Goal: Task Accomplishment & Management: Use online tool/utility

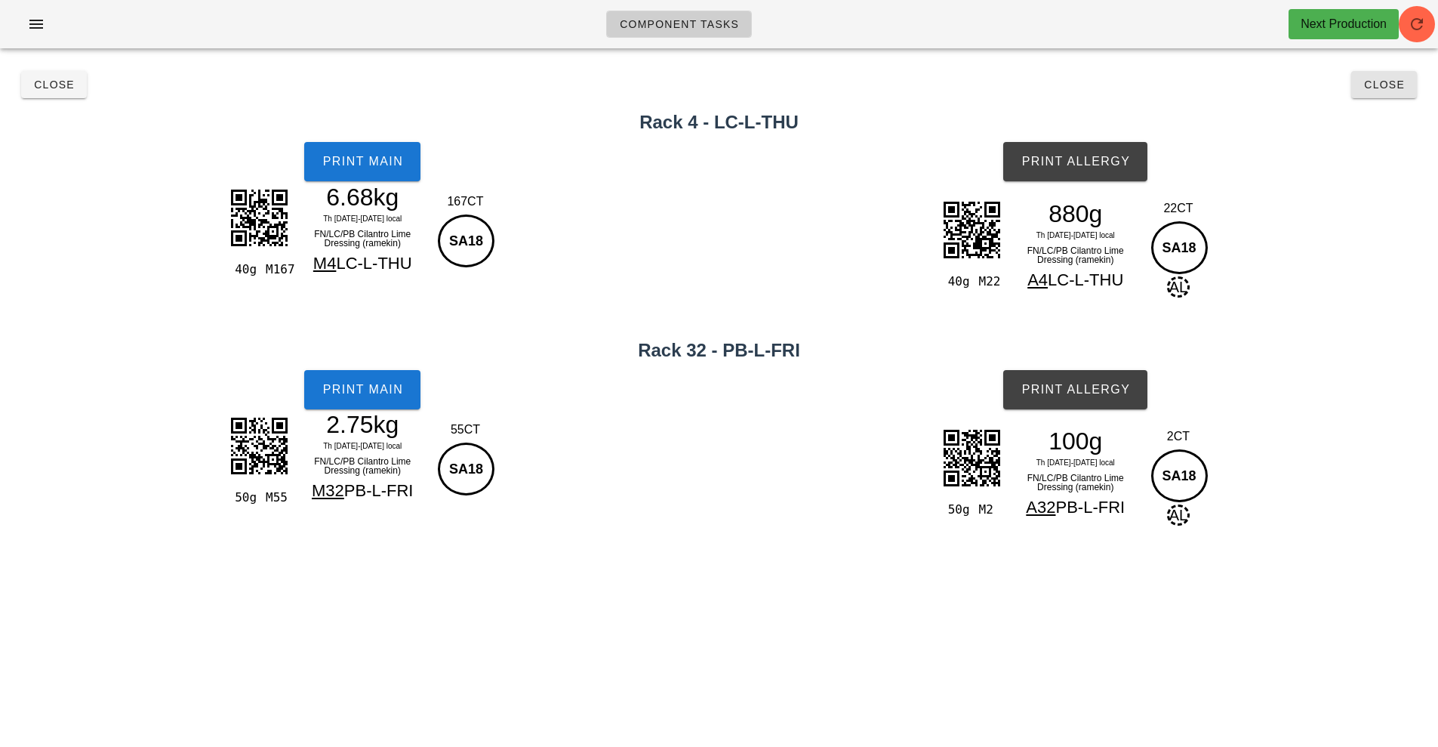
click at [1416, 76] on button "Close" at bounding box center [1385, 84] width 66 height 27
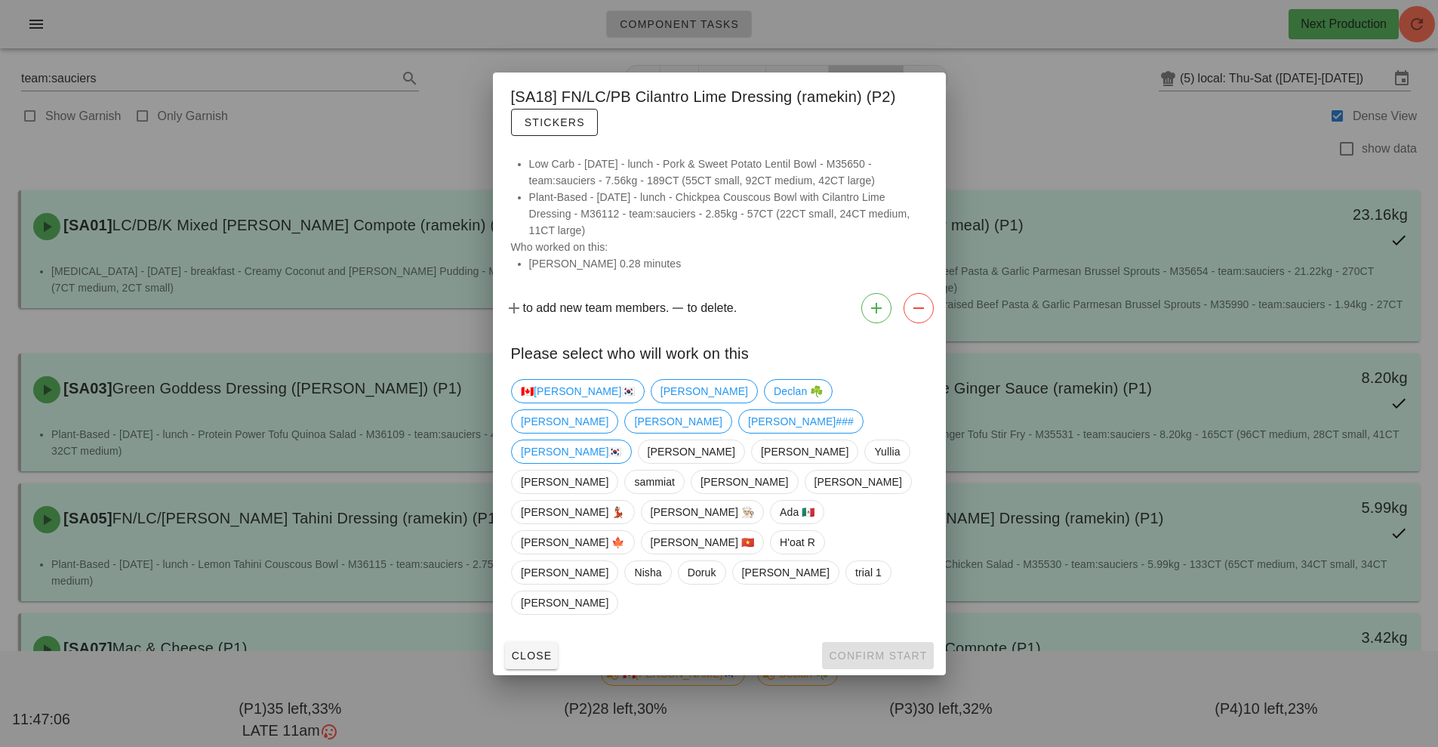
click at [436, 148] on div at bounding box center [719, 373] width 1438 height 747
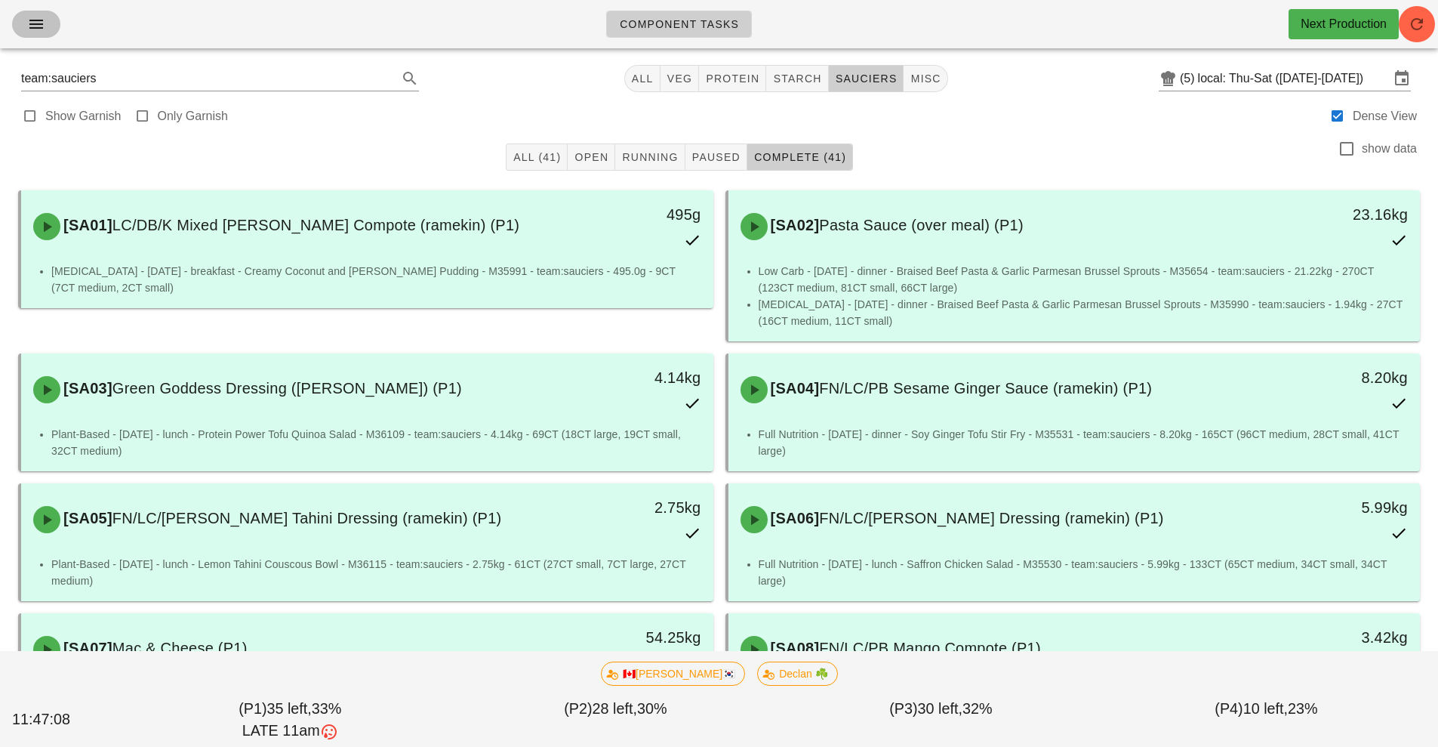
click at [42, 31] on icon "button" at bounding box center [36, 24] width 18 height 18
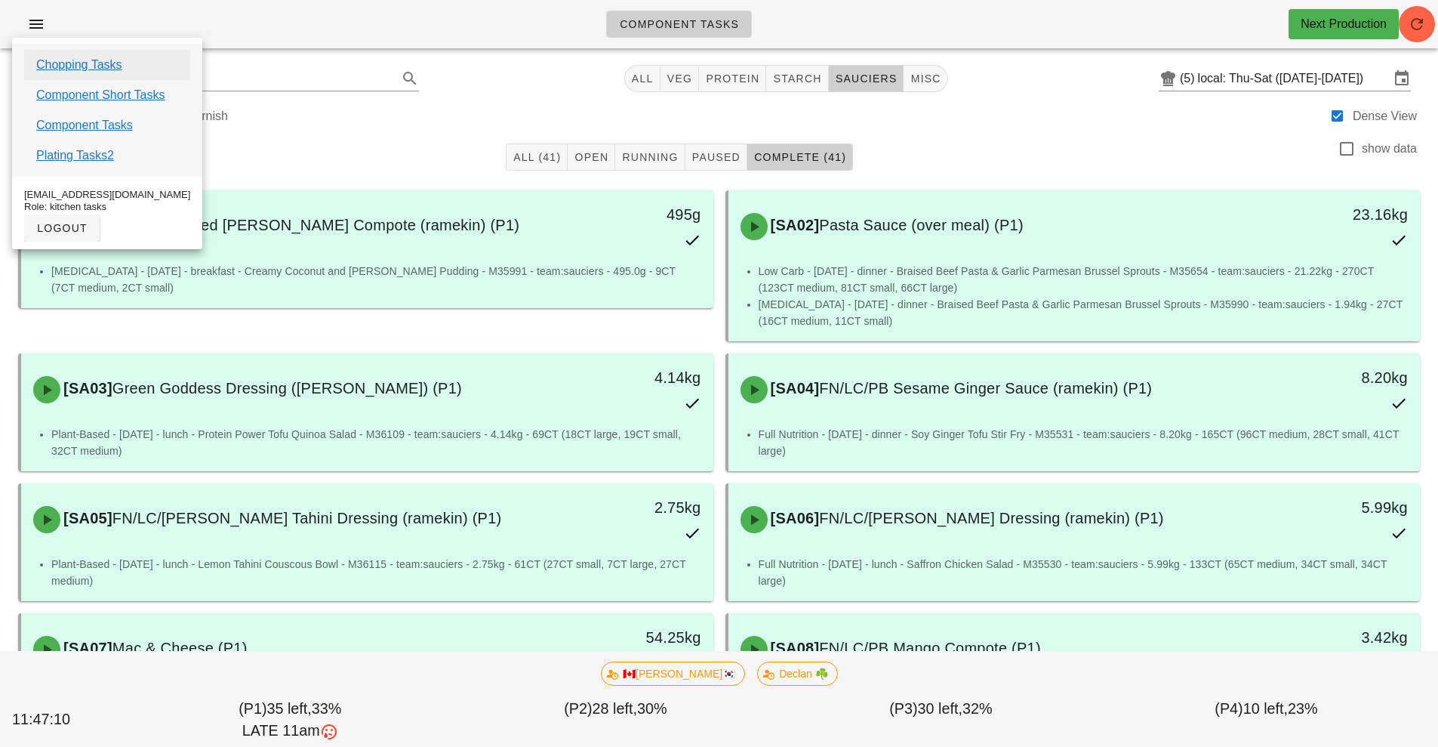
click at [100, 66] on link "Chopping Tasks" at bounding box center [79, 65] width 86 height 18
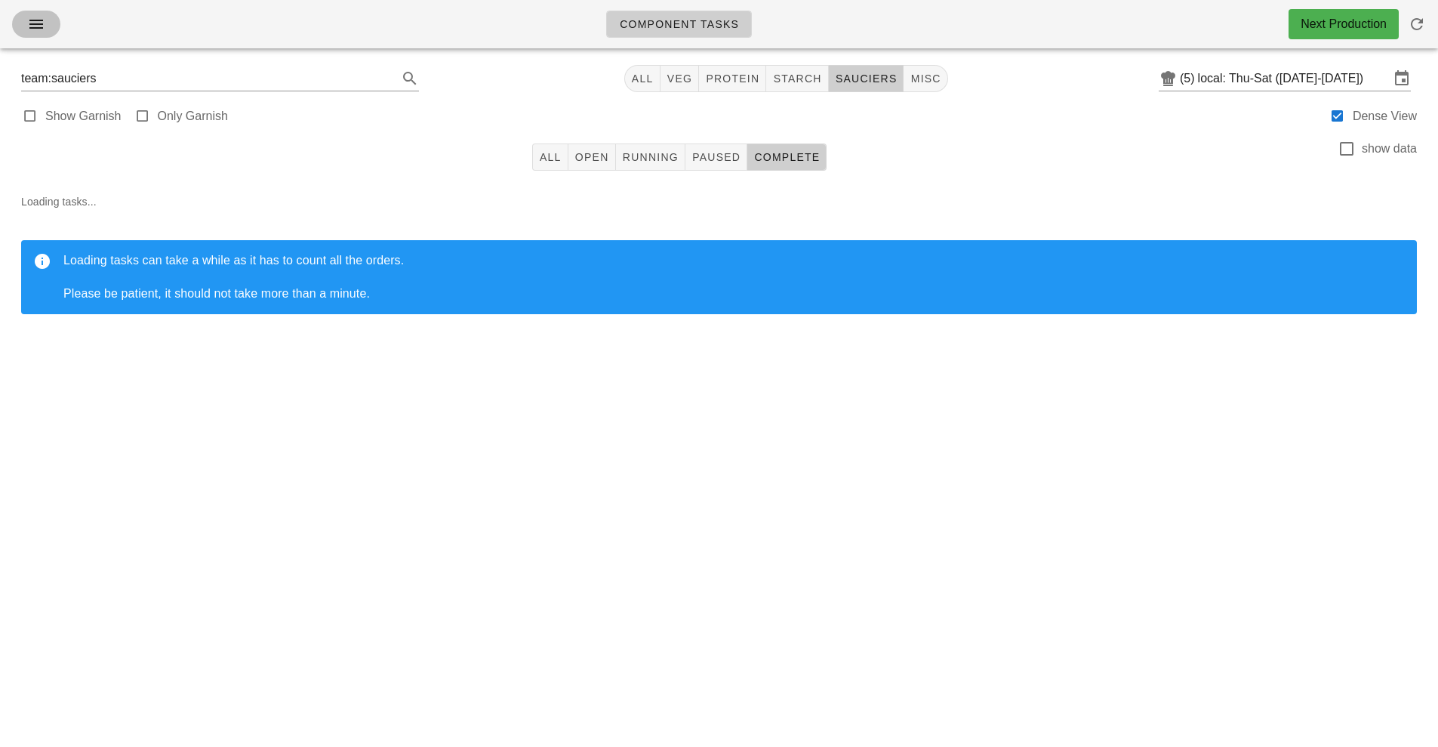
click at [18, 29] on button "button" at bounding box center [36, 24] width 48 height 27
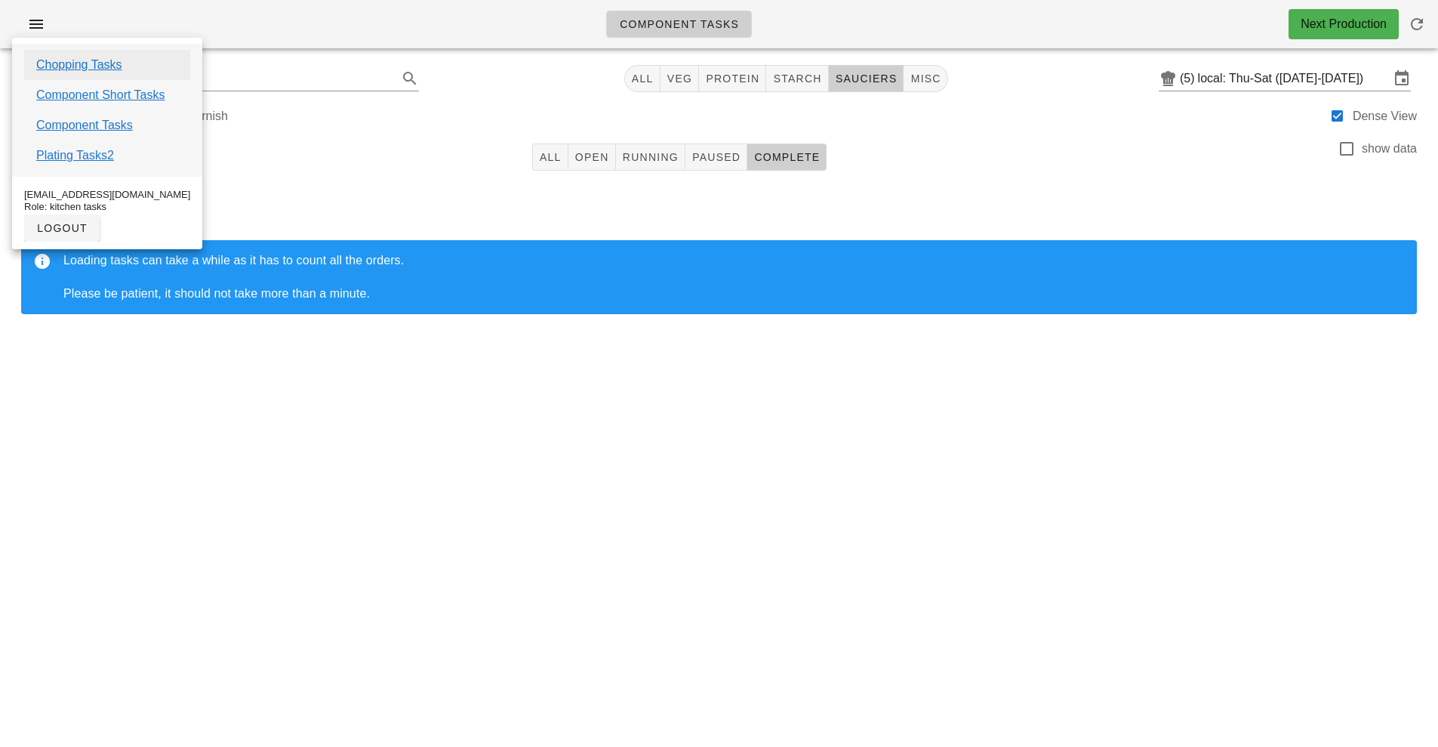
click at [102, 63] on link "Chopping Tasks" at bounding box center [79, 65] width 86 height 18
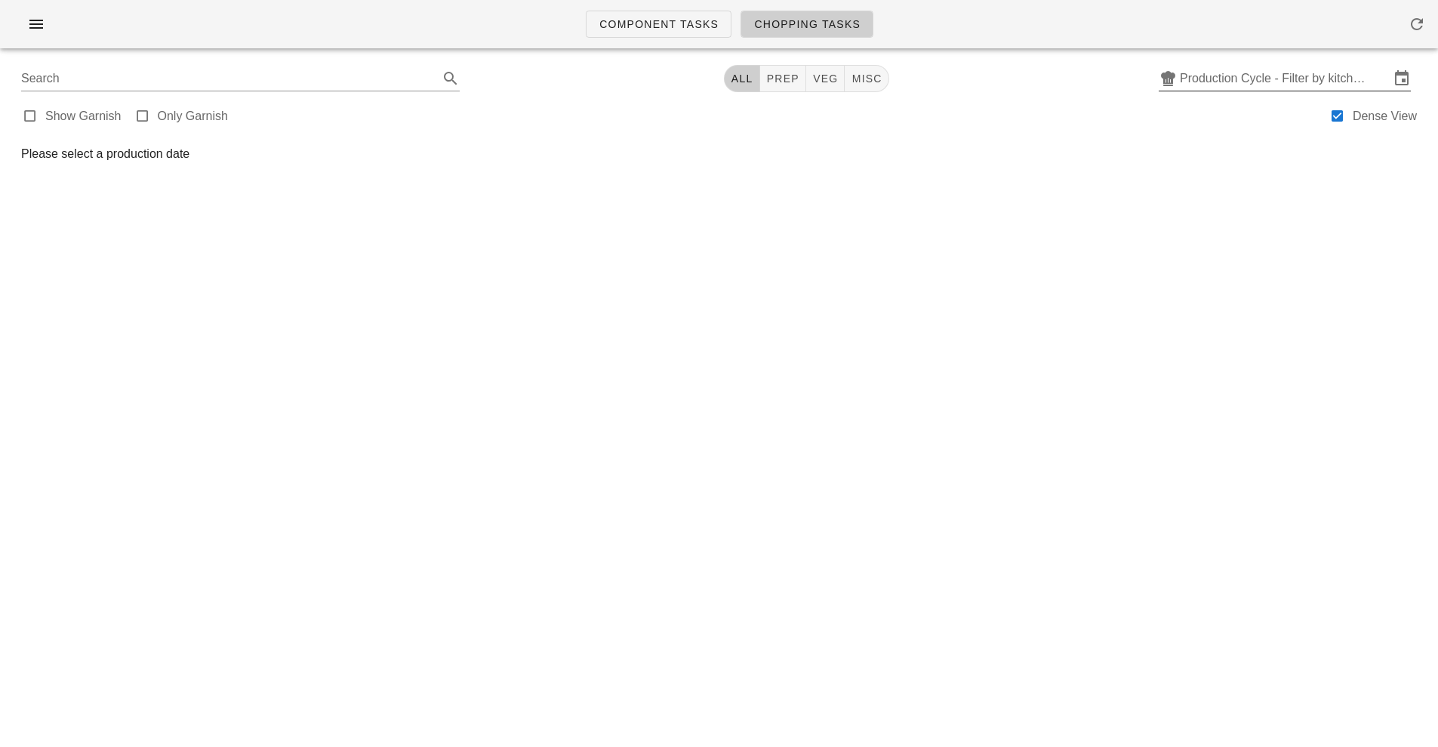
click at [1347, 85] on input "Production Cycle - Filter by kitchen production schedules" at bounding box center [1285, 78] width 210 height 24
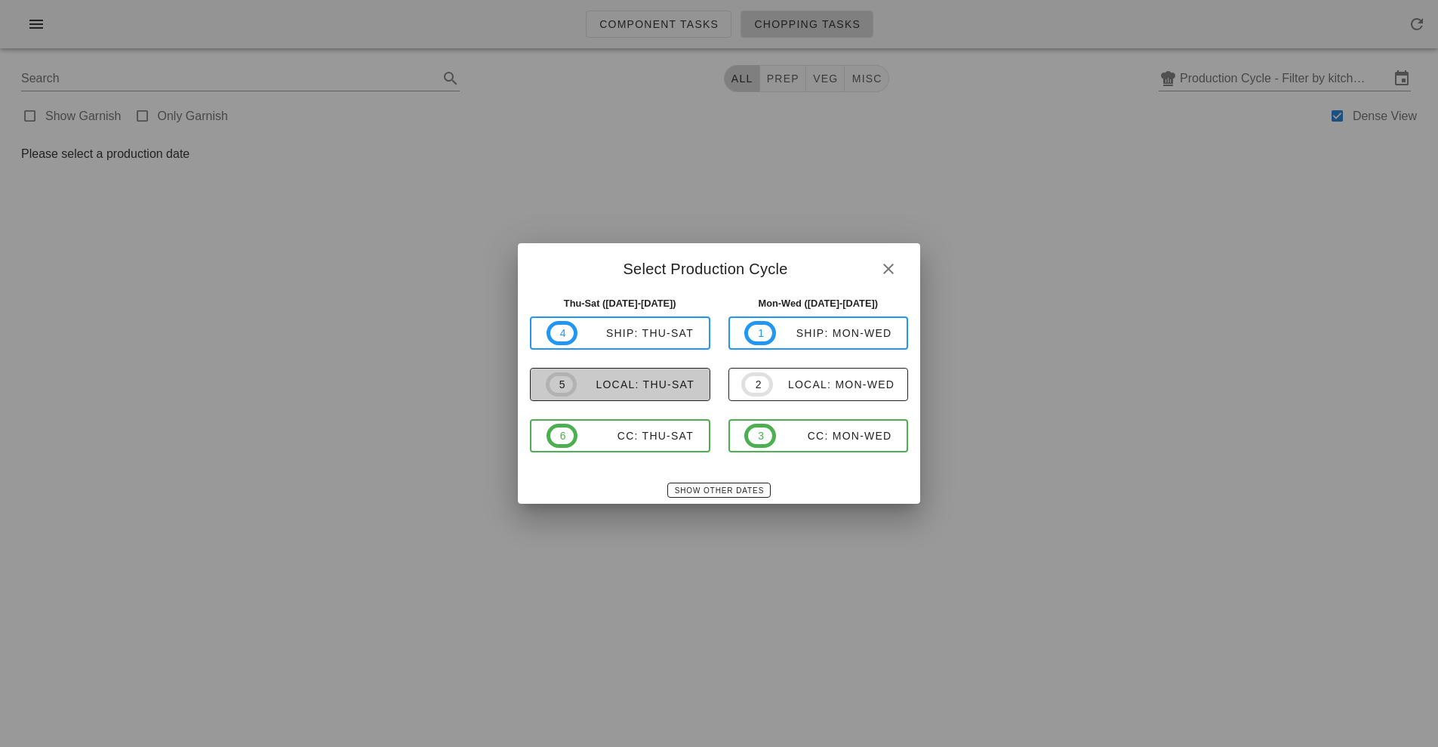
click at [647, 389] on div "local: Thu-Sat" at bounding box center [636, 384] width 118 height 12
type input "local: Thu-Sat ([DATE]-[DATE])"
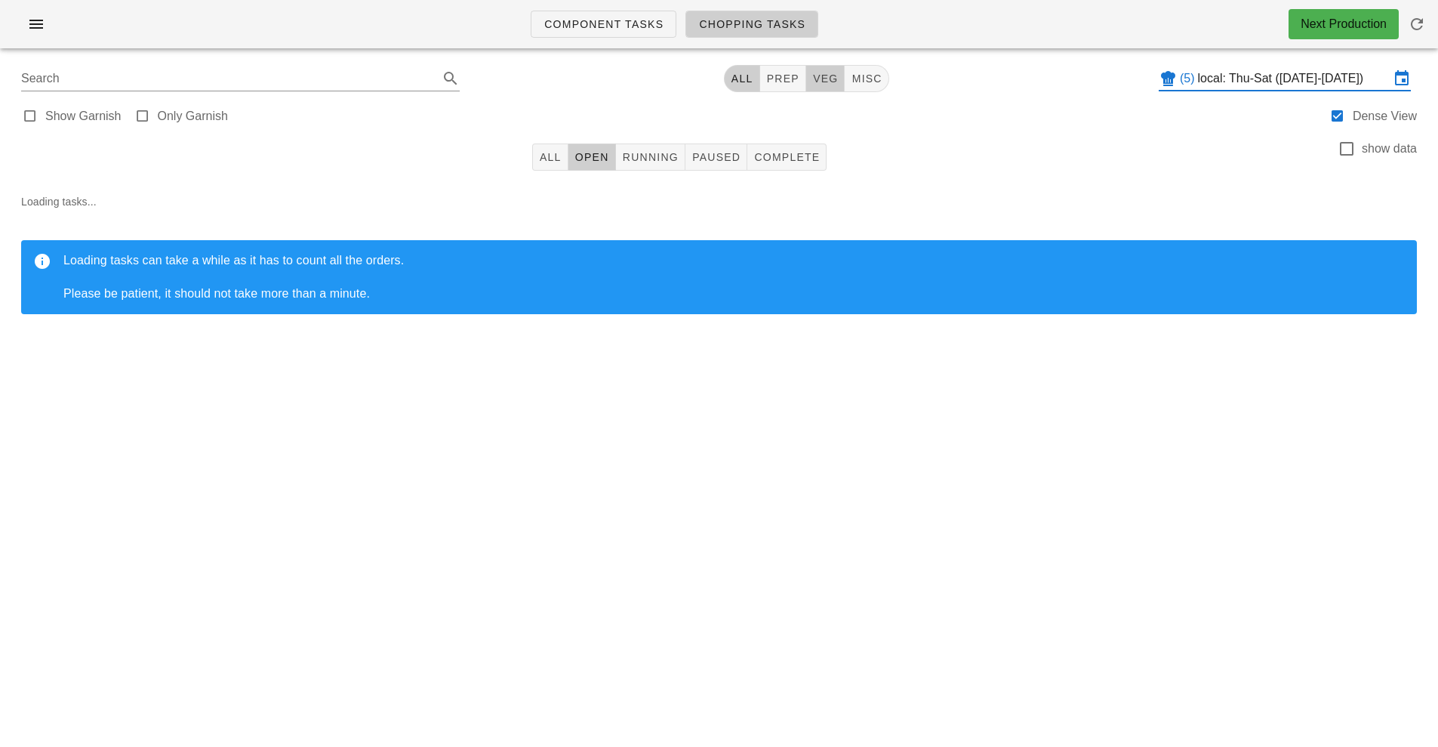
click at [837, 67] on button "veg" at bounding box center [825, 78] width 39 height 27
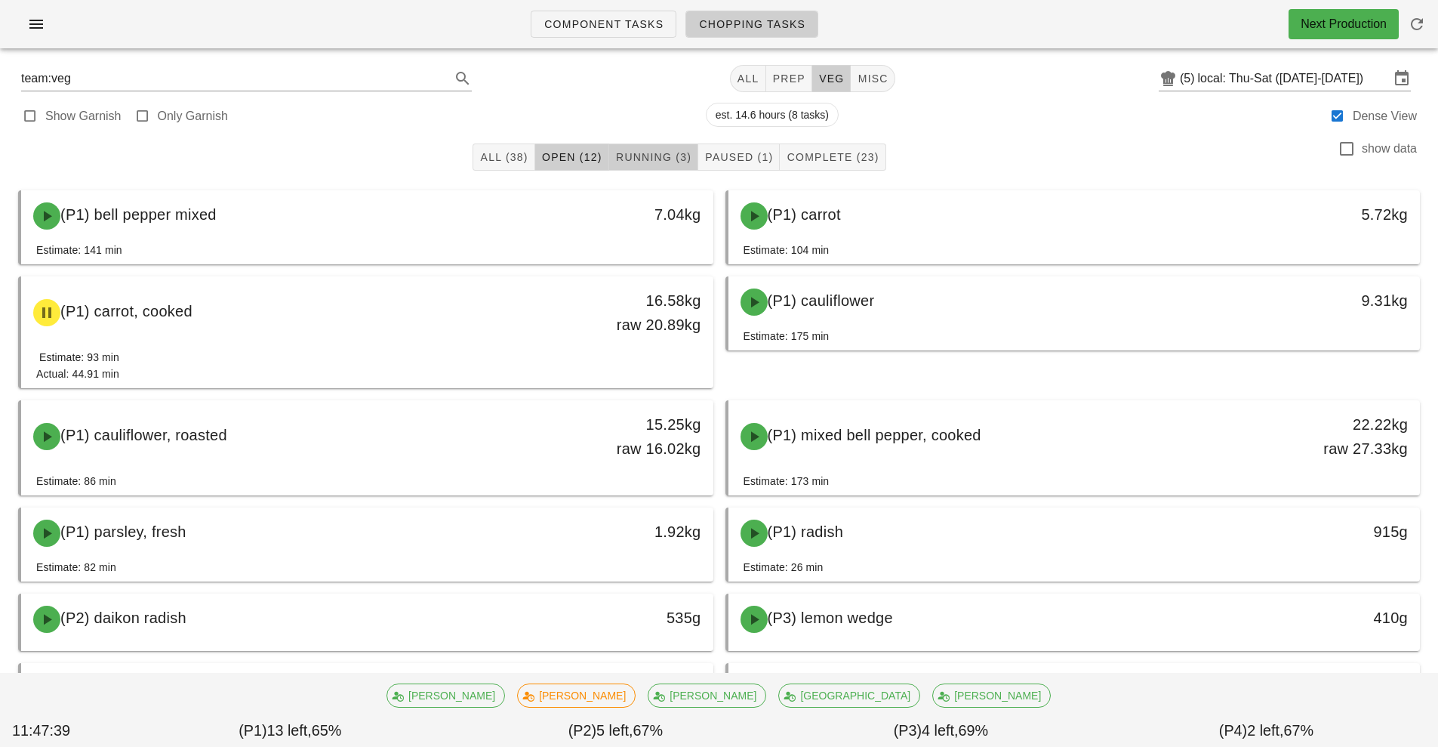
click at [674, 156] on span "Running (3)" at bounding box center [653, 157] width 76 height 12
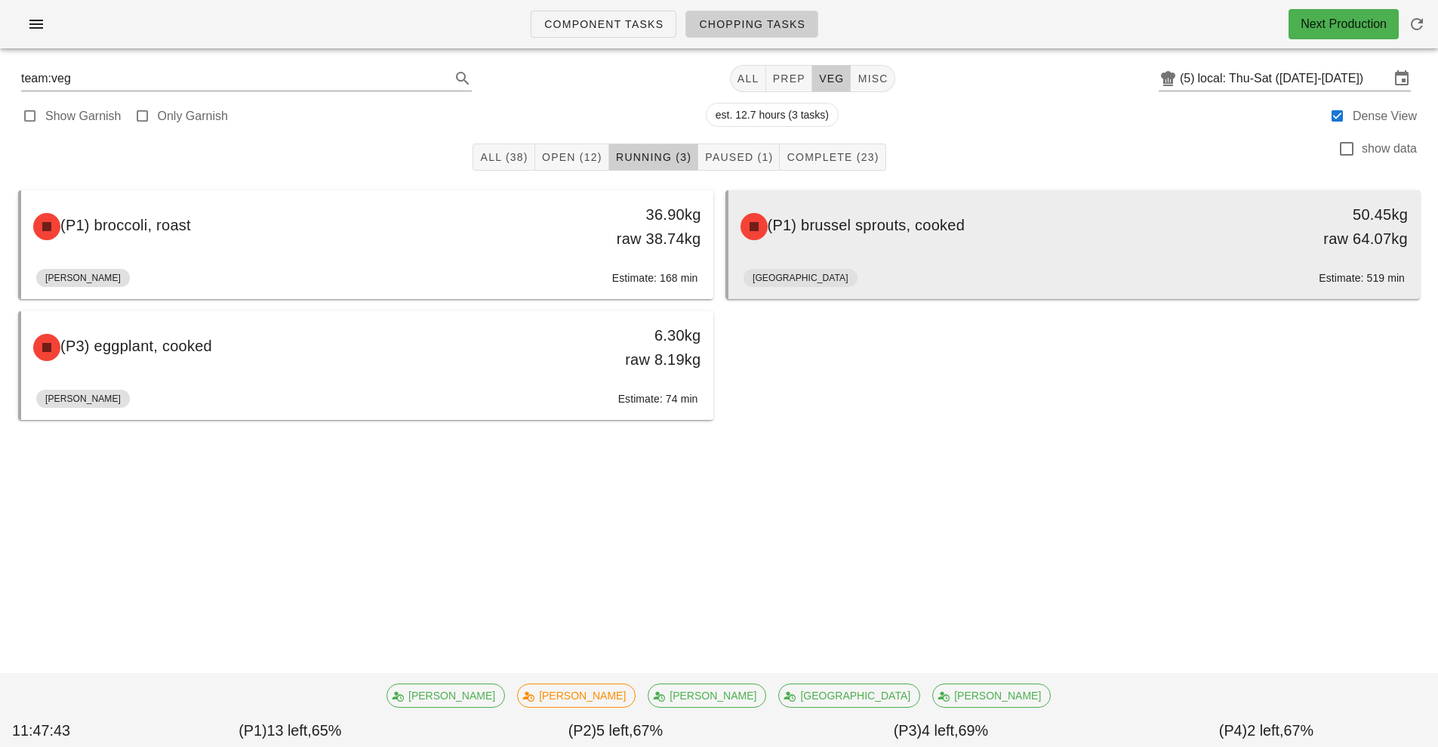
click at [892, 267] on div "Milan Estimate: 519 min" at bounding box center [1075, 281] width 662 height 36
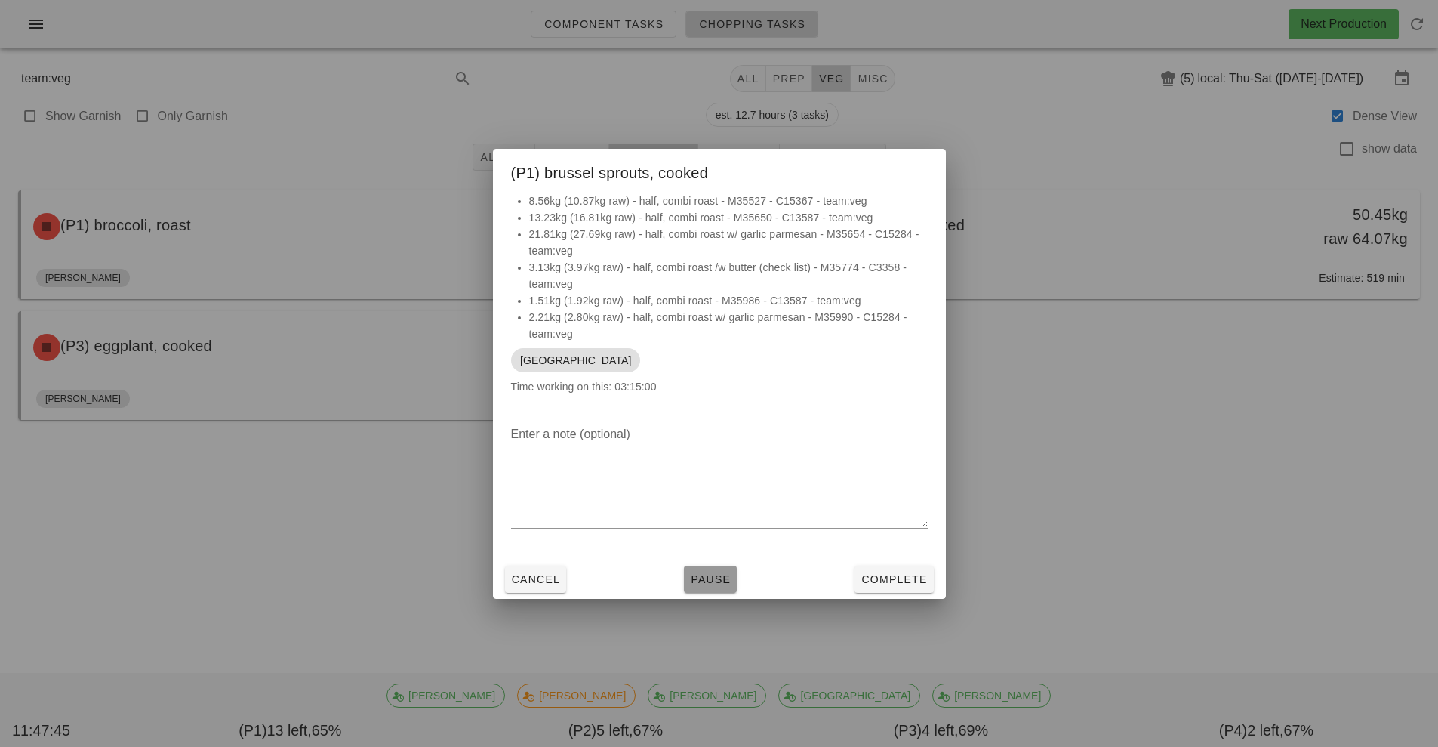
click at [715, 574] on span "Pause" at bounding box center [710, 579] width 41 height 12
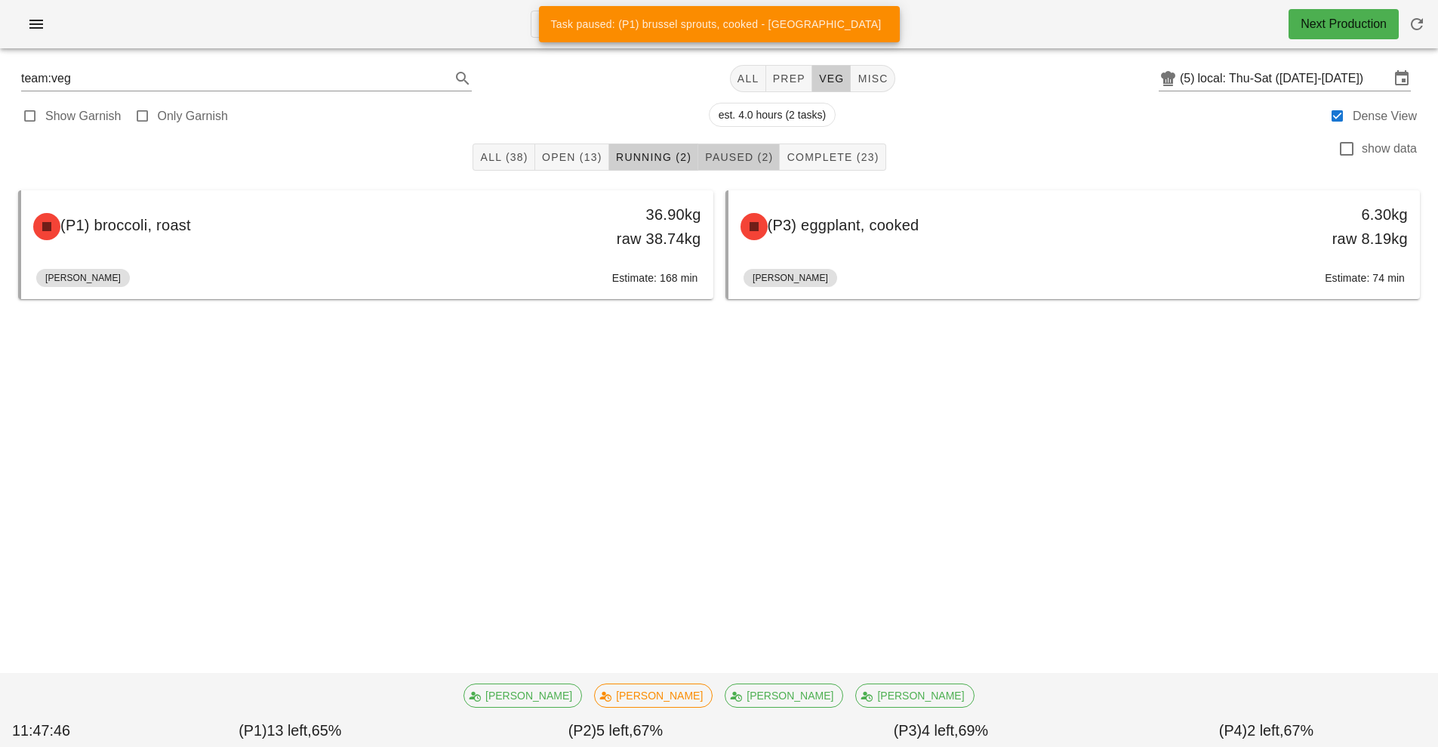
click at [749, 162] on span "Paused (2)" at bounding box center [739, 157] width 69 height 12
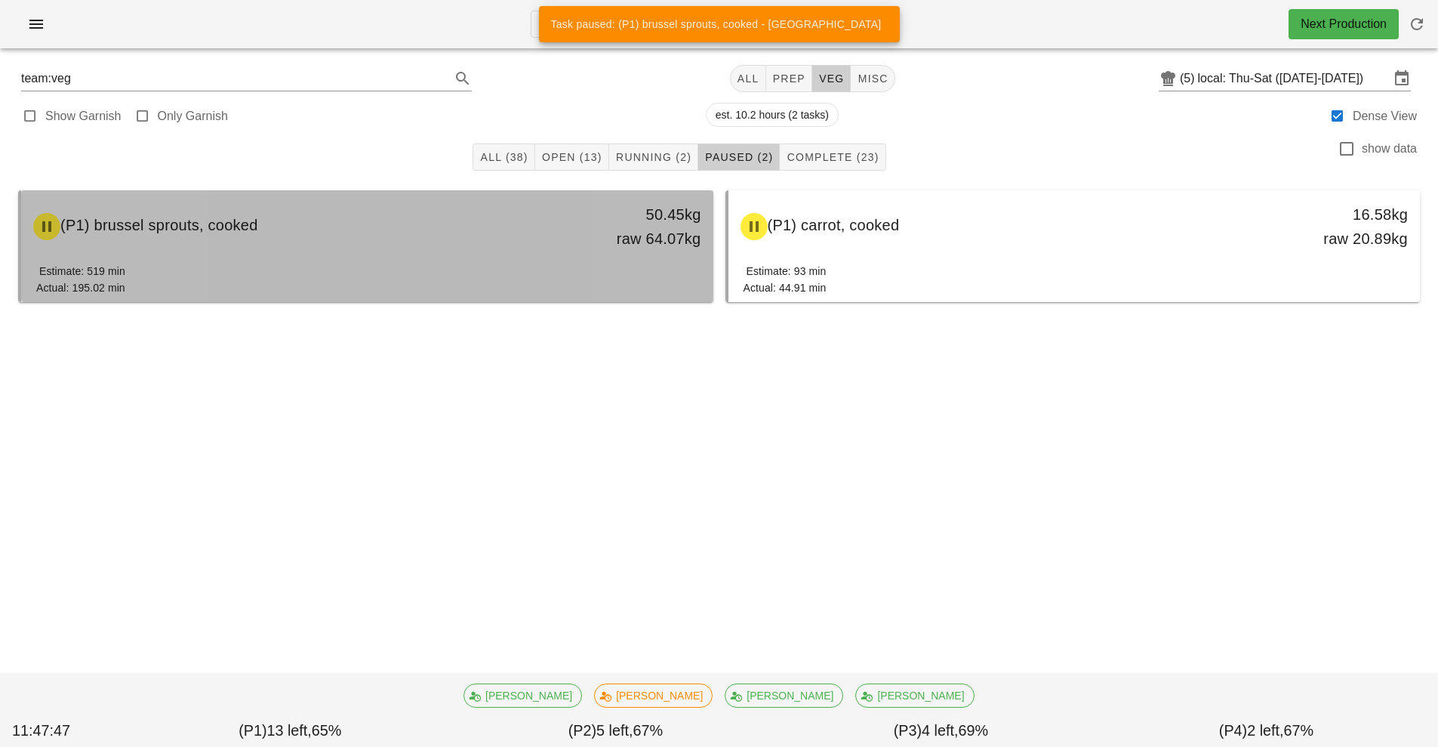
click at [490, 239] on div "(P1) brussel sprouts, cooked" at bounding box center [281, 226] width 514 height 45
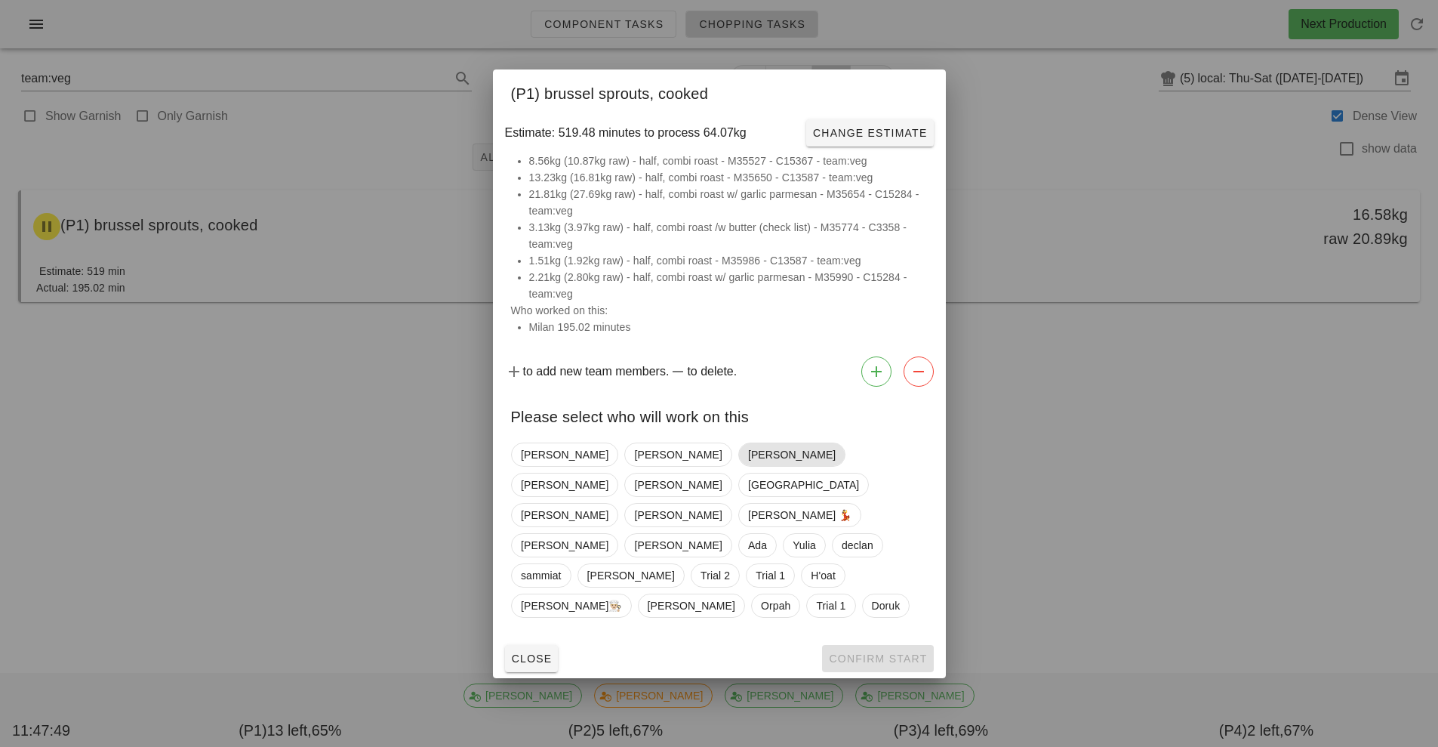
click at [748, 466] on span "[PERSON_NAME]" at bounding box center [792, 454] width 88 height 23
click at [819, 478] on span "Milan" at bounding box center [803, 484] width 111 height 23
click at [609, 484] on span "[PERSON_NAME]" at bounding box center [565, 484] width 88 height 23
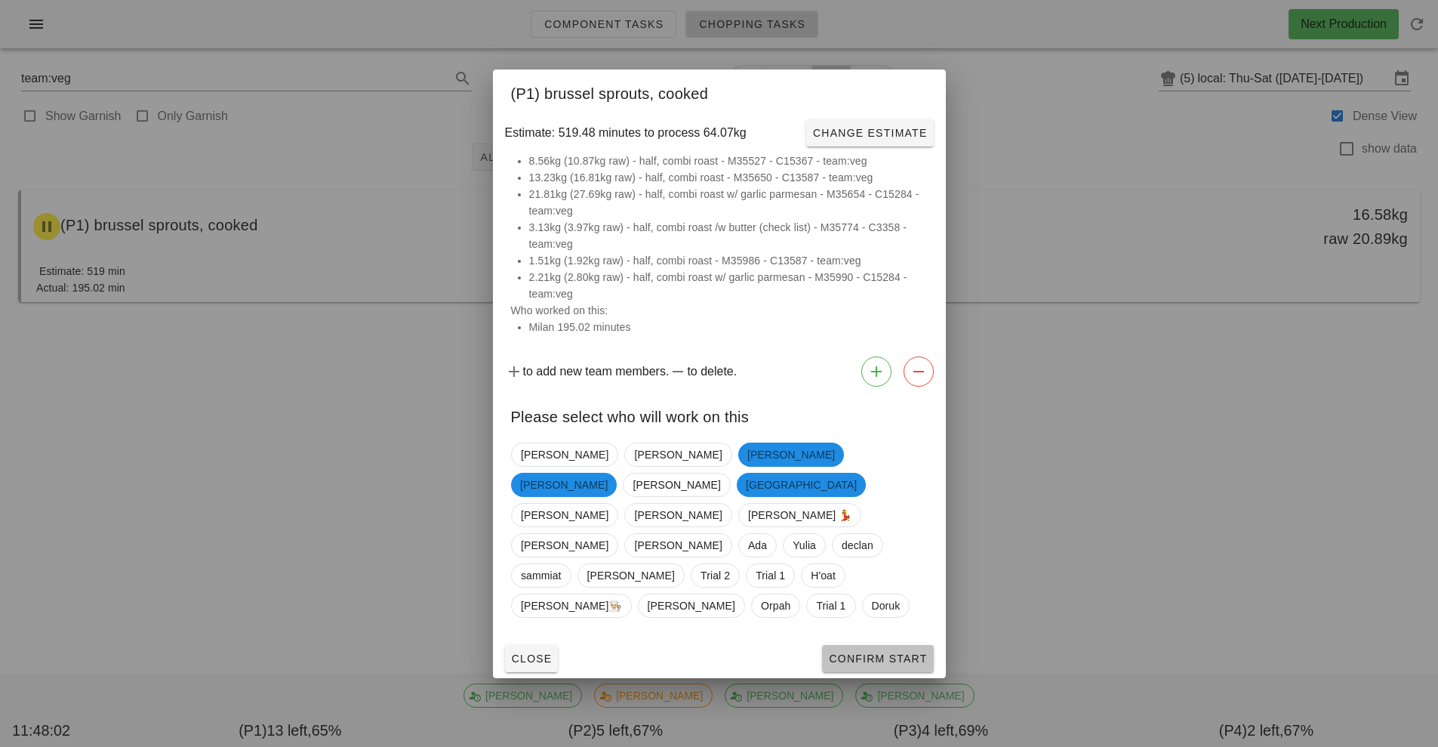
click at [887, 652] on span "Confirm Start" at bounding box center [877, 658] width 99 height 12
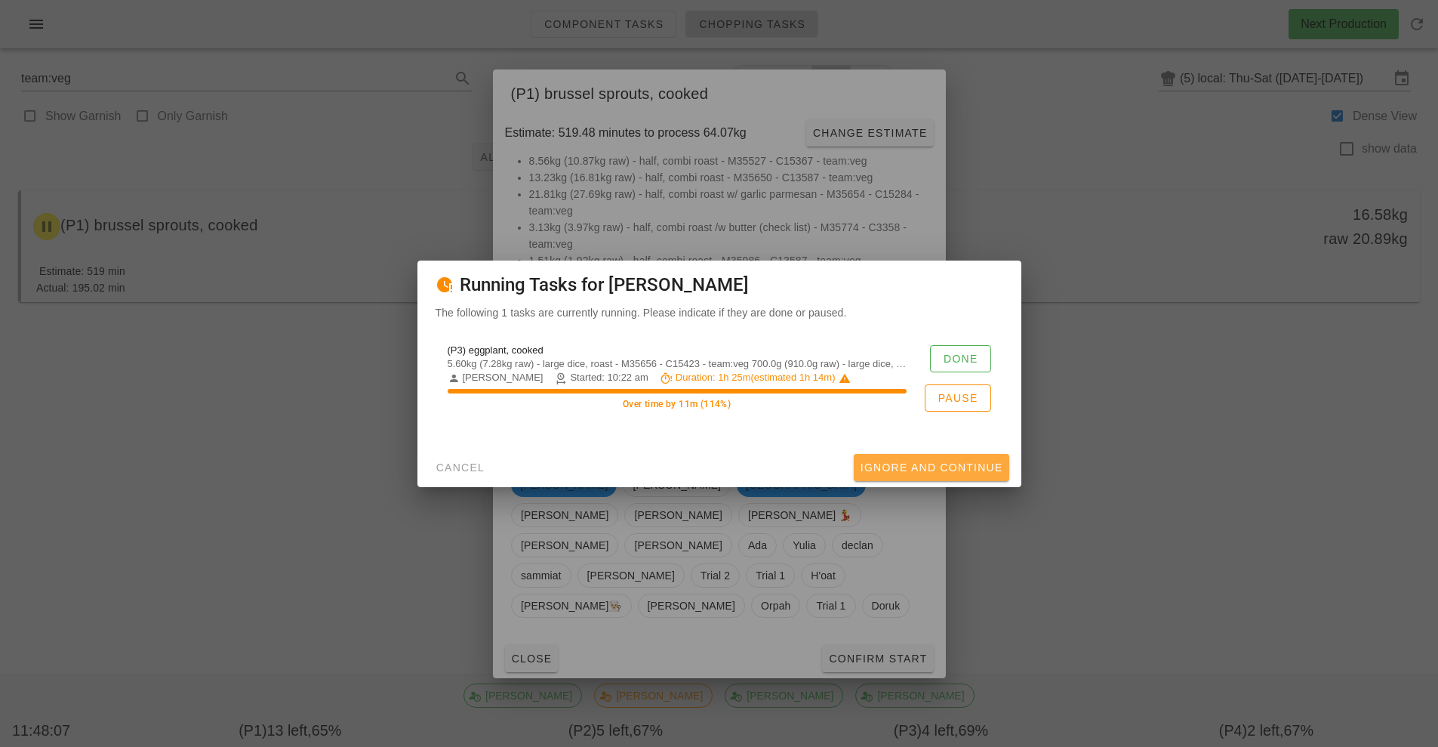
click at [951, 464] on span "Ignore And Continue" at bounding box center [931, 467] width 143 height 12
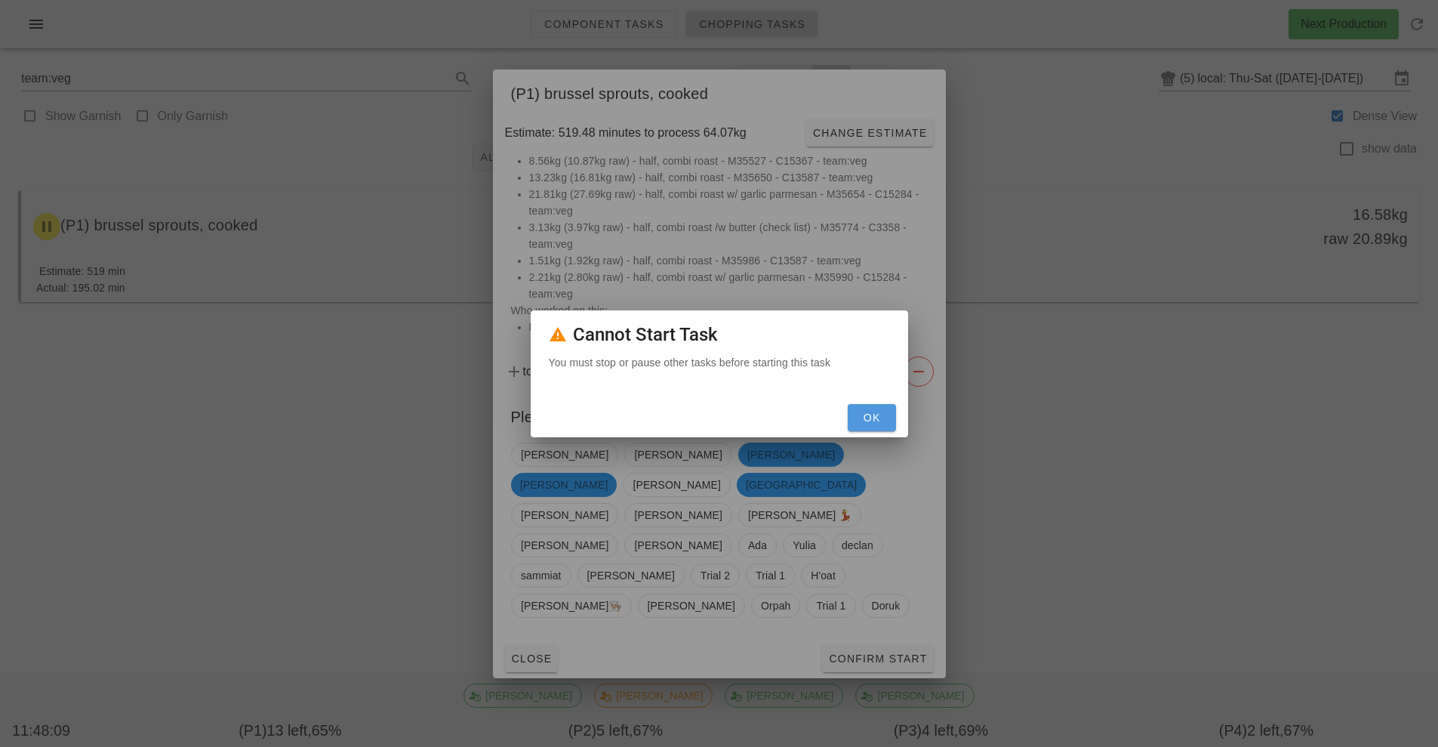
click at [875, 421] on span "OK" at bounding box center [872, 418] width 36 height 12
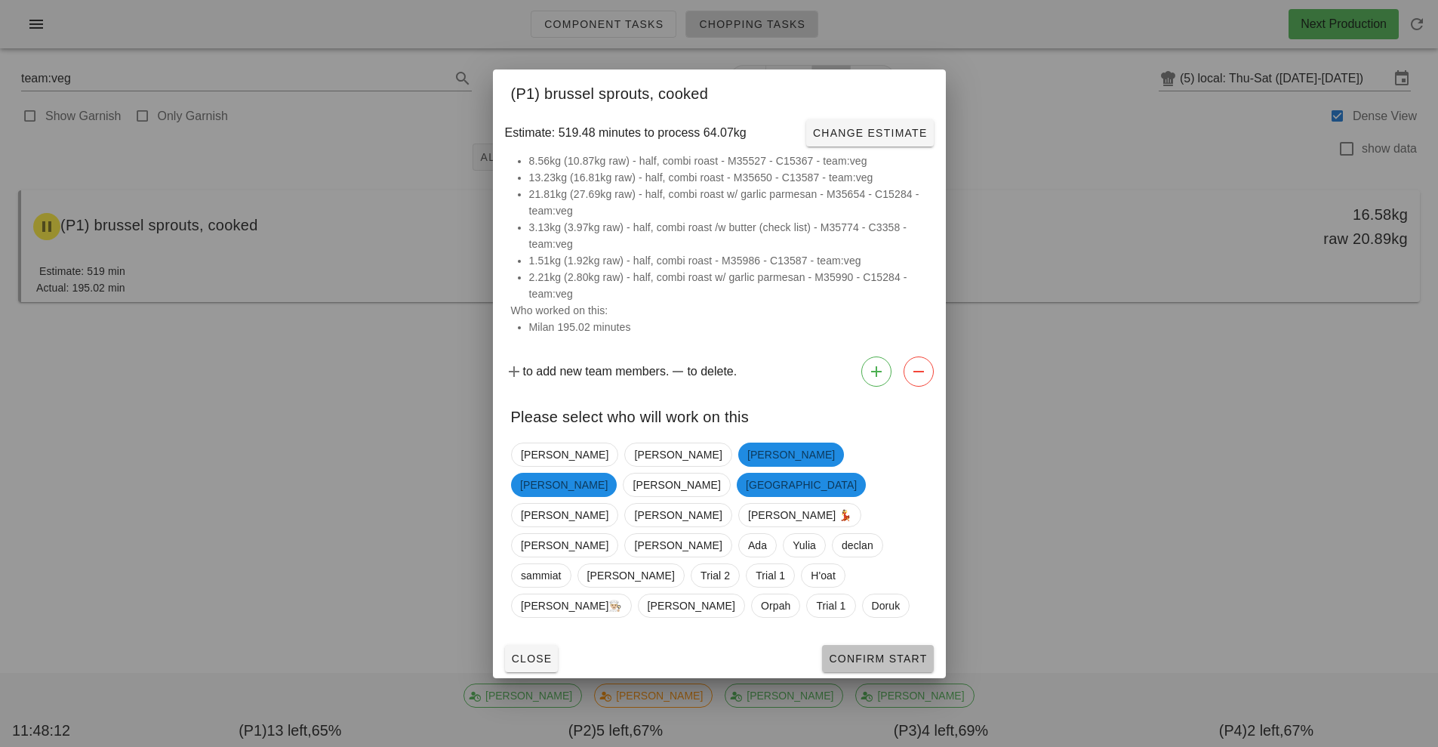
click at [884, 652] on span "Confirm Start" at bounding box center [877, 658] width 99 height 12
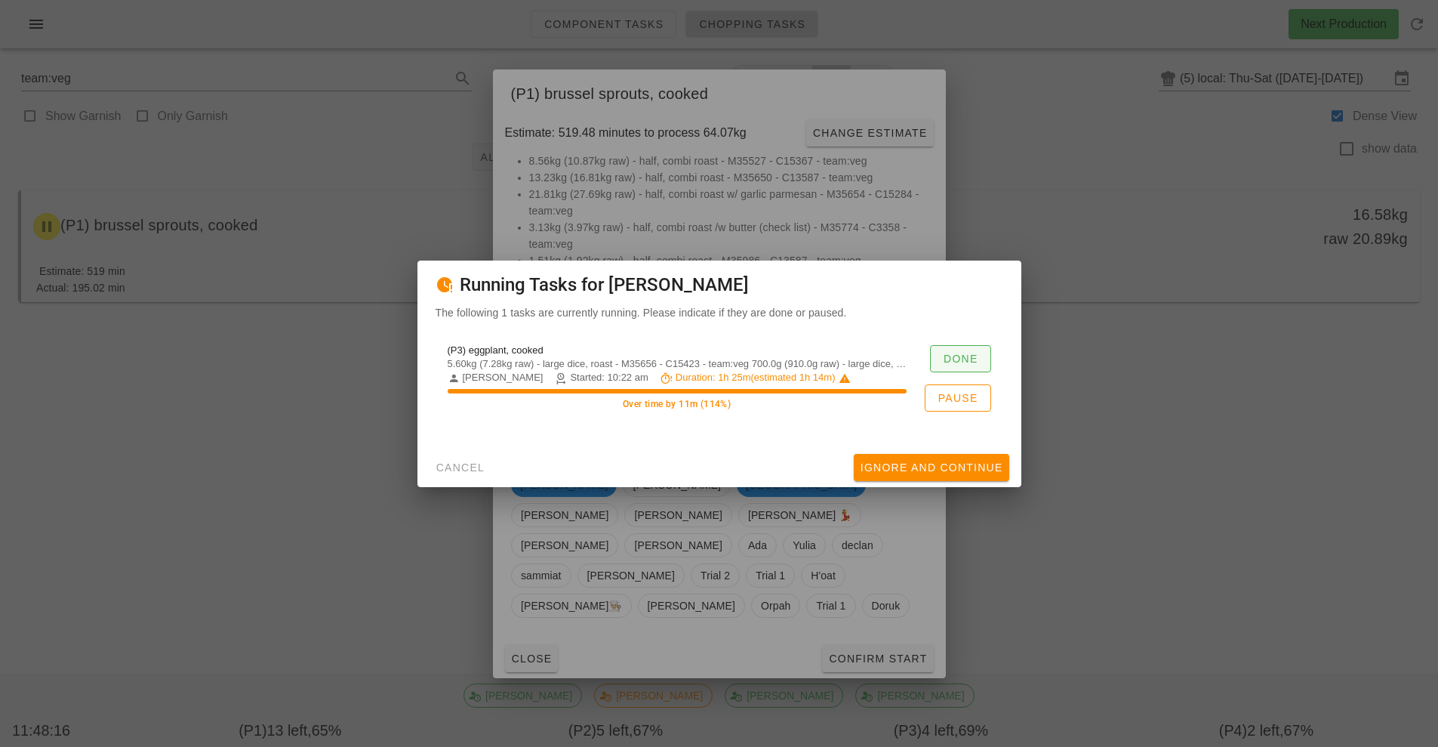
click at [967, 359] on span "Done" at bounding box center [960, 359] width 35 height 12
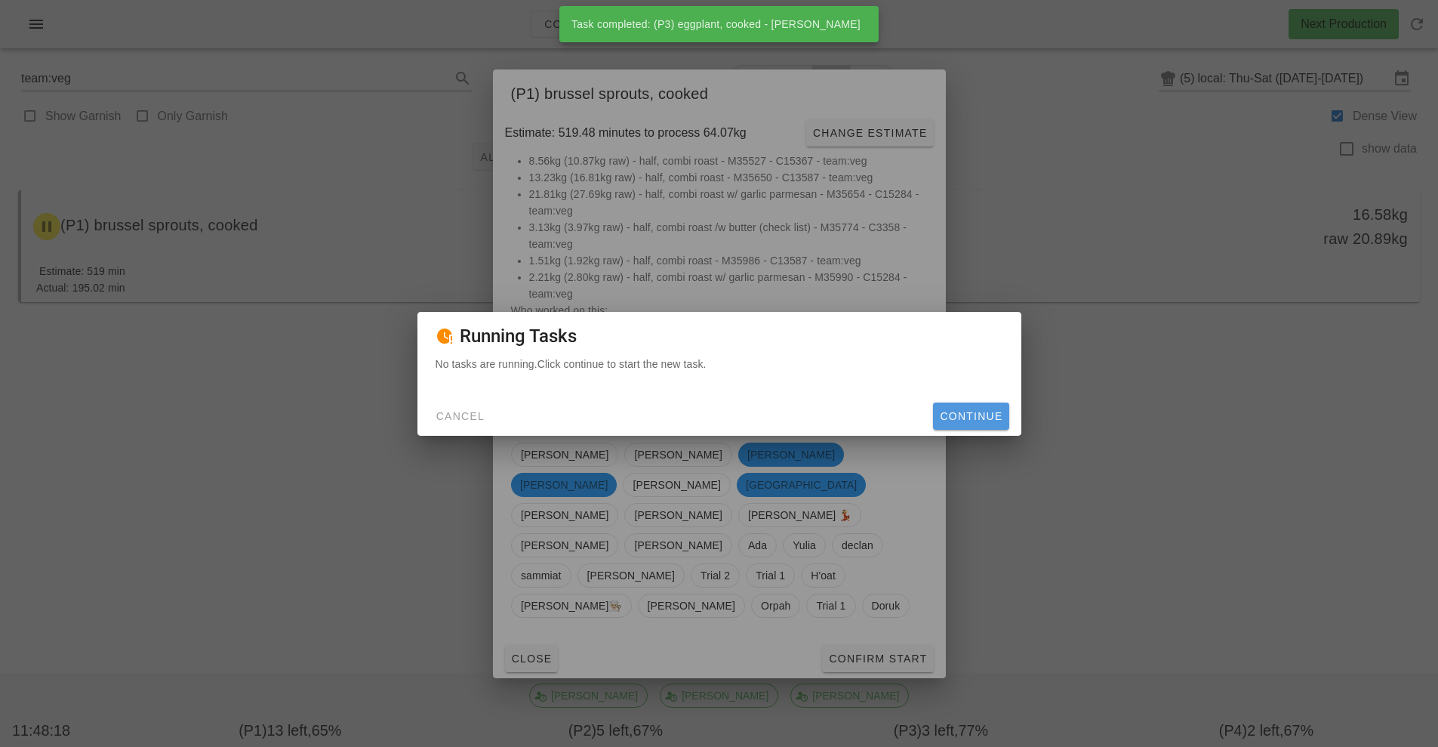
click at [972, 418] on span "Continue" at bounding box center [970, 416] width 63 height 12
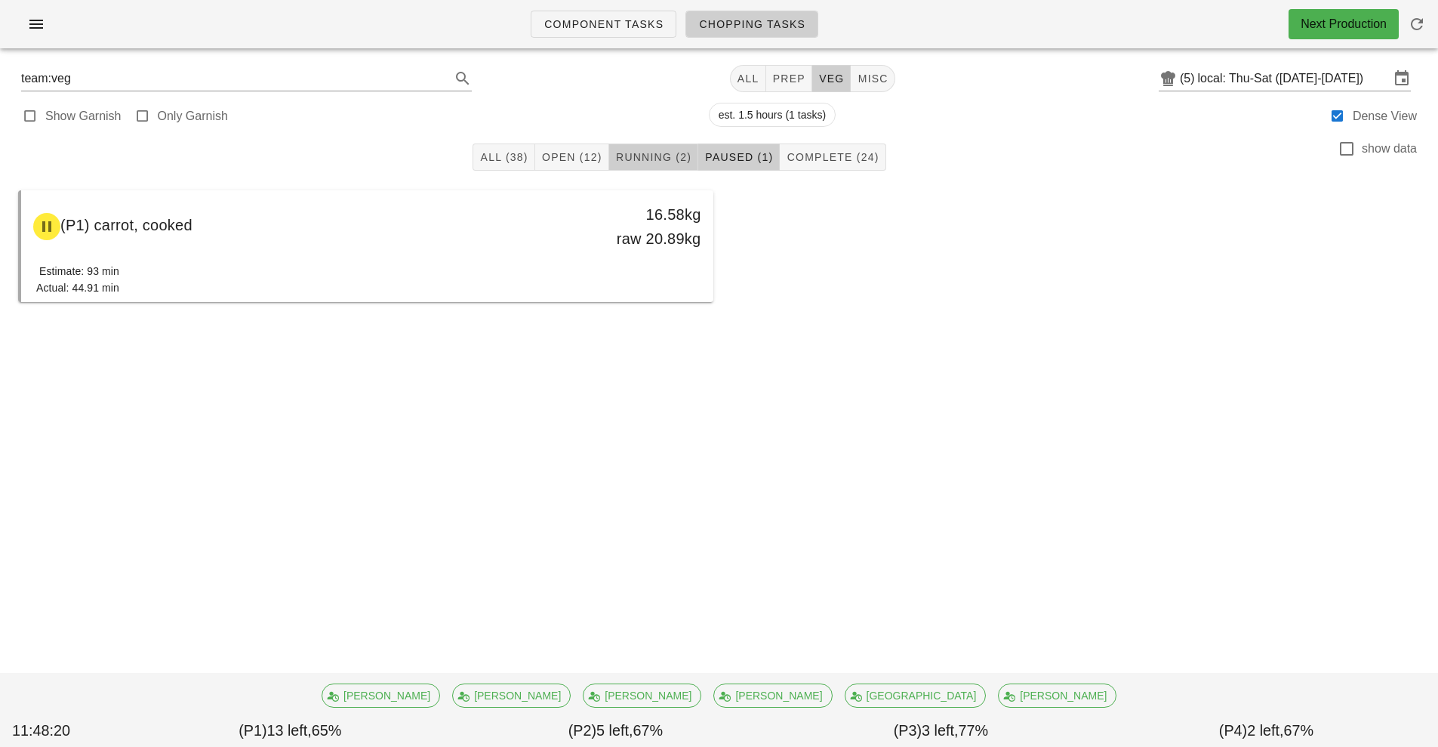
click at [665, 156] on span "Running (2)" at bounding box center [653, 157] width 76 height 12
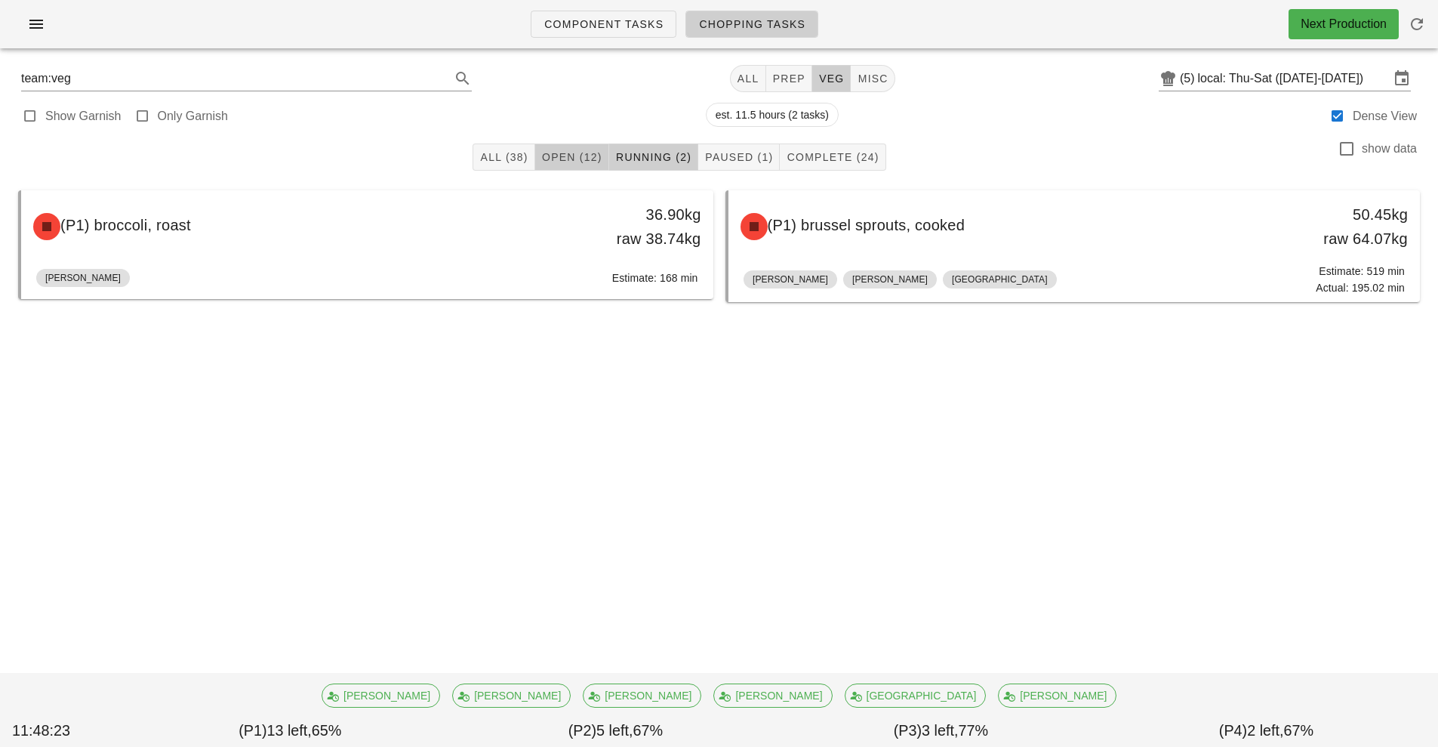
click at [560, 158] on span "Open (12)" at bounding box center [571, 157] width 61 height 12
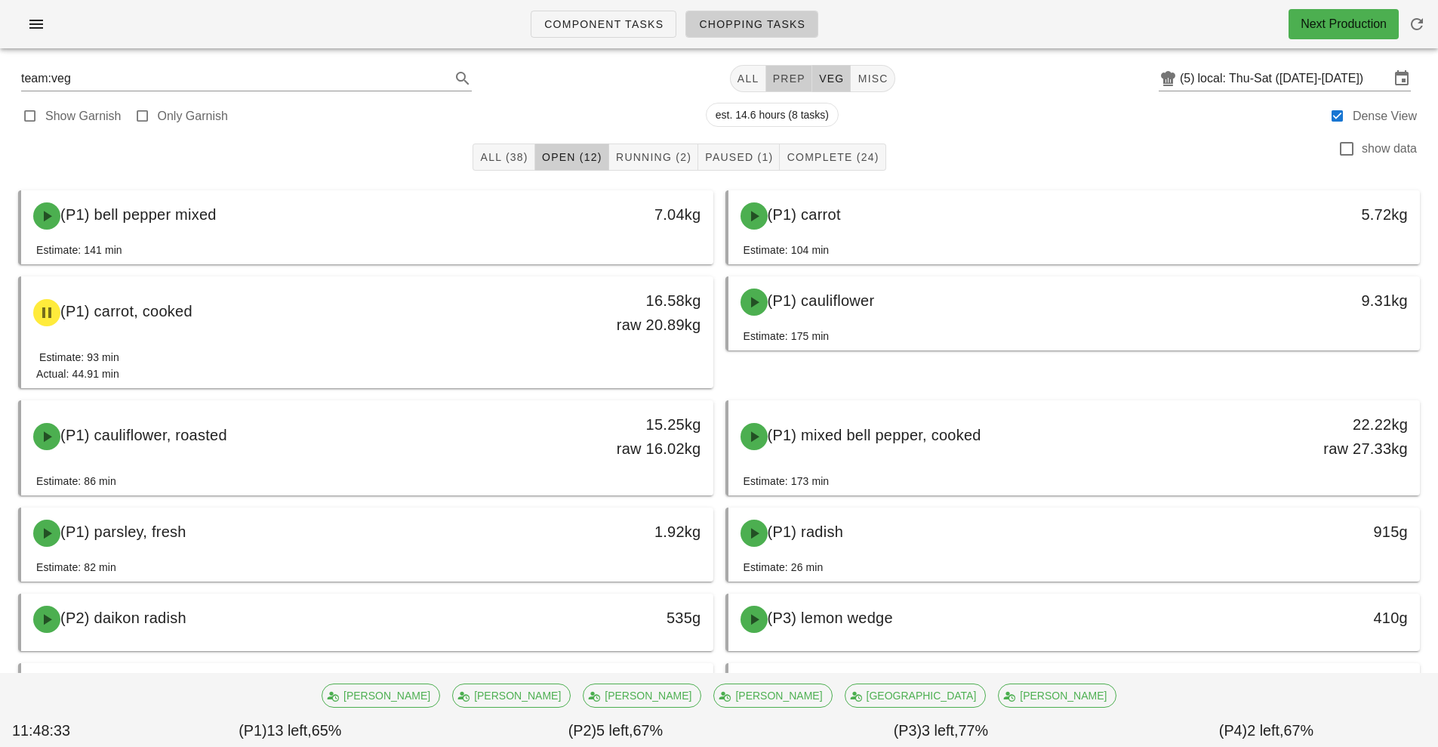
click at [785, 79] on span "prep" at bounding box center [788, 78] width 33 height 12
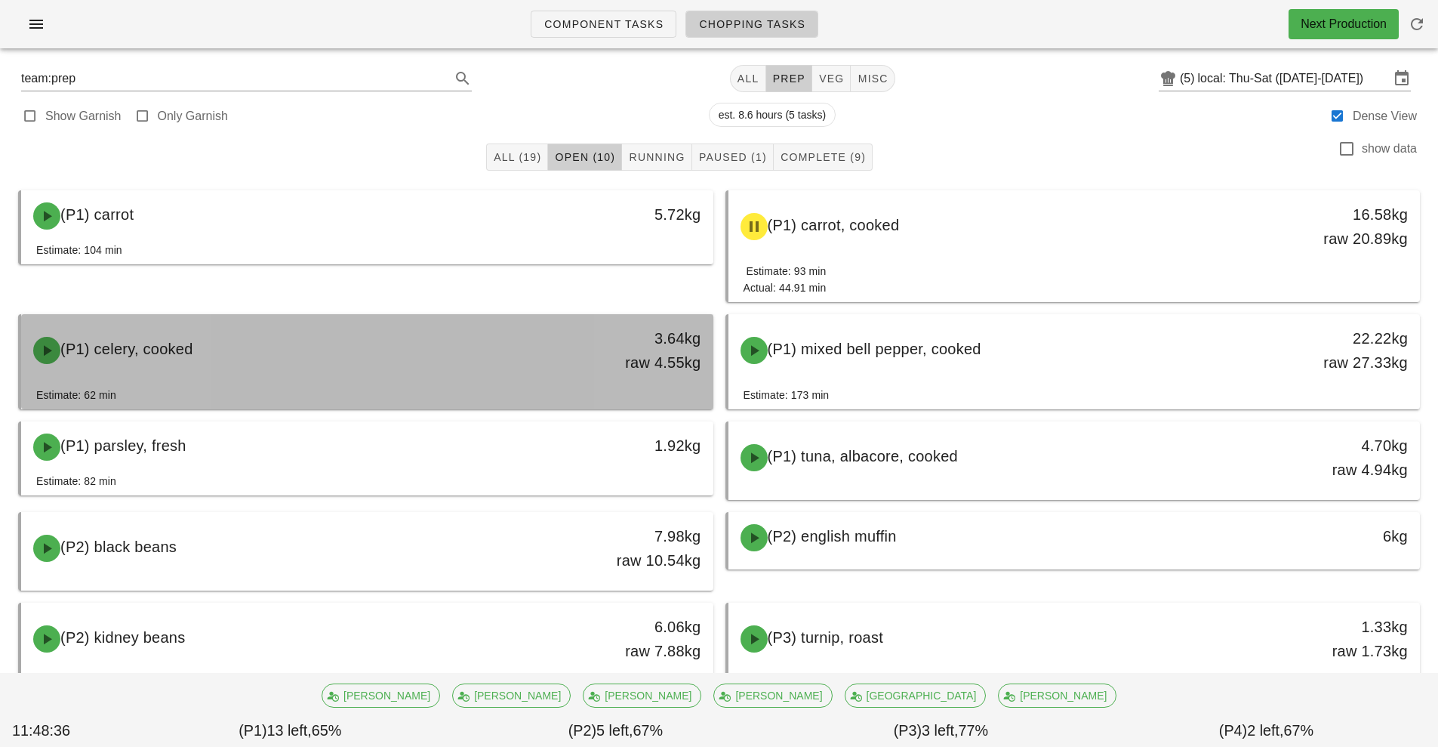
click at [428, 359] on div "(P1) celery, cooked" at bounding box center [281, 350] width 514 height 45
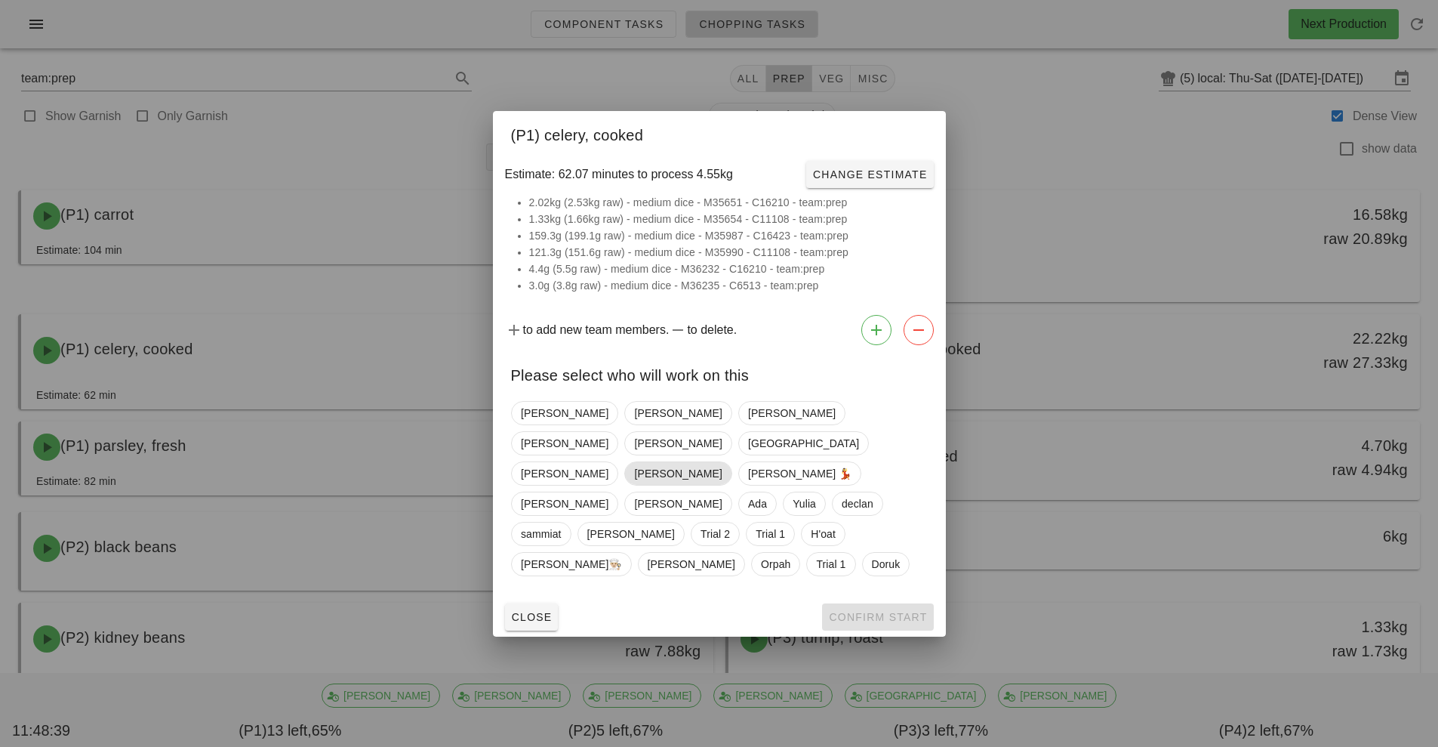
click at [634, 472] on span "Peter" at bounding box center [678, 473] width 88 height 23
click at [871, 611] on span "Confirm Start" at bounding box center [877, 617] width 99 height 12
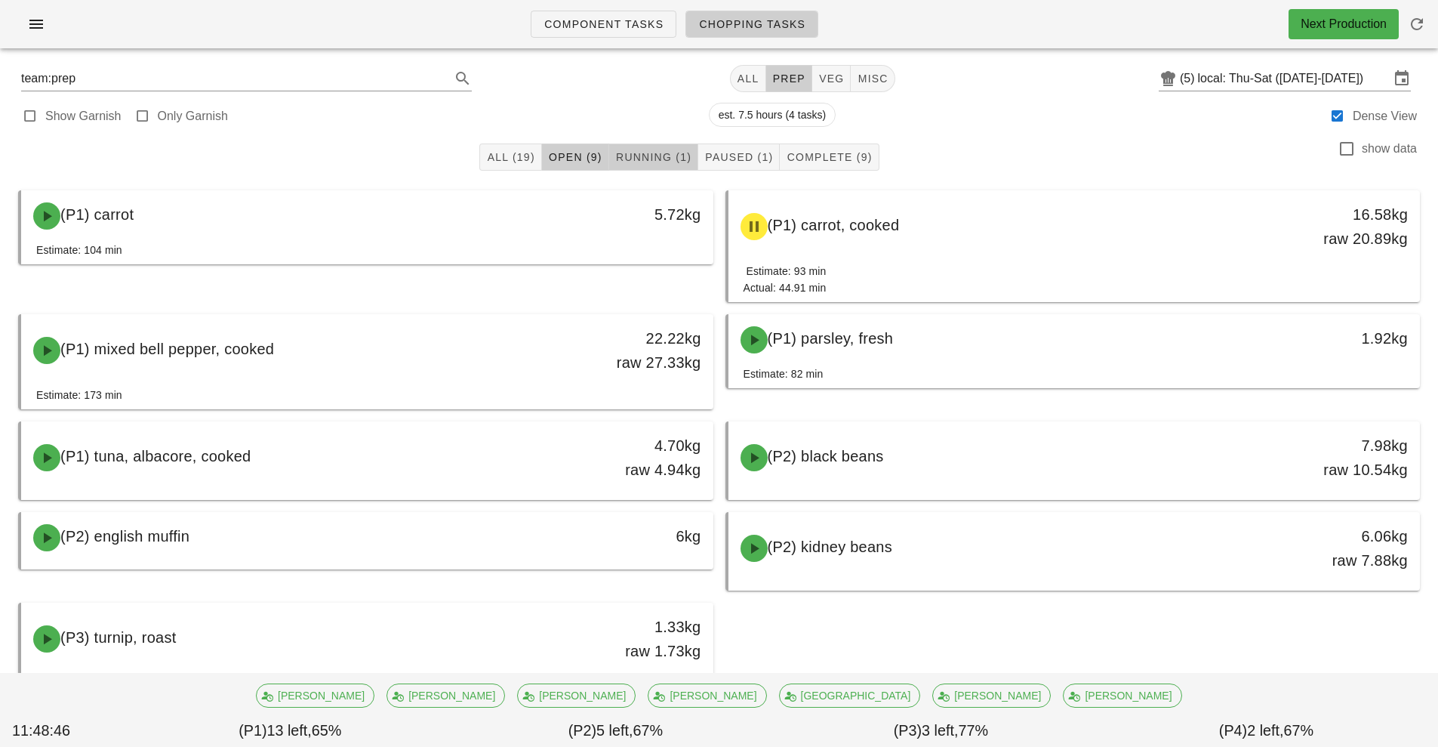
click at [656, 162] on span "Running (1)" at bounding box center [653, 157] width 76 height 12
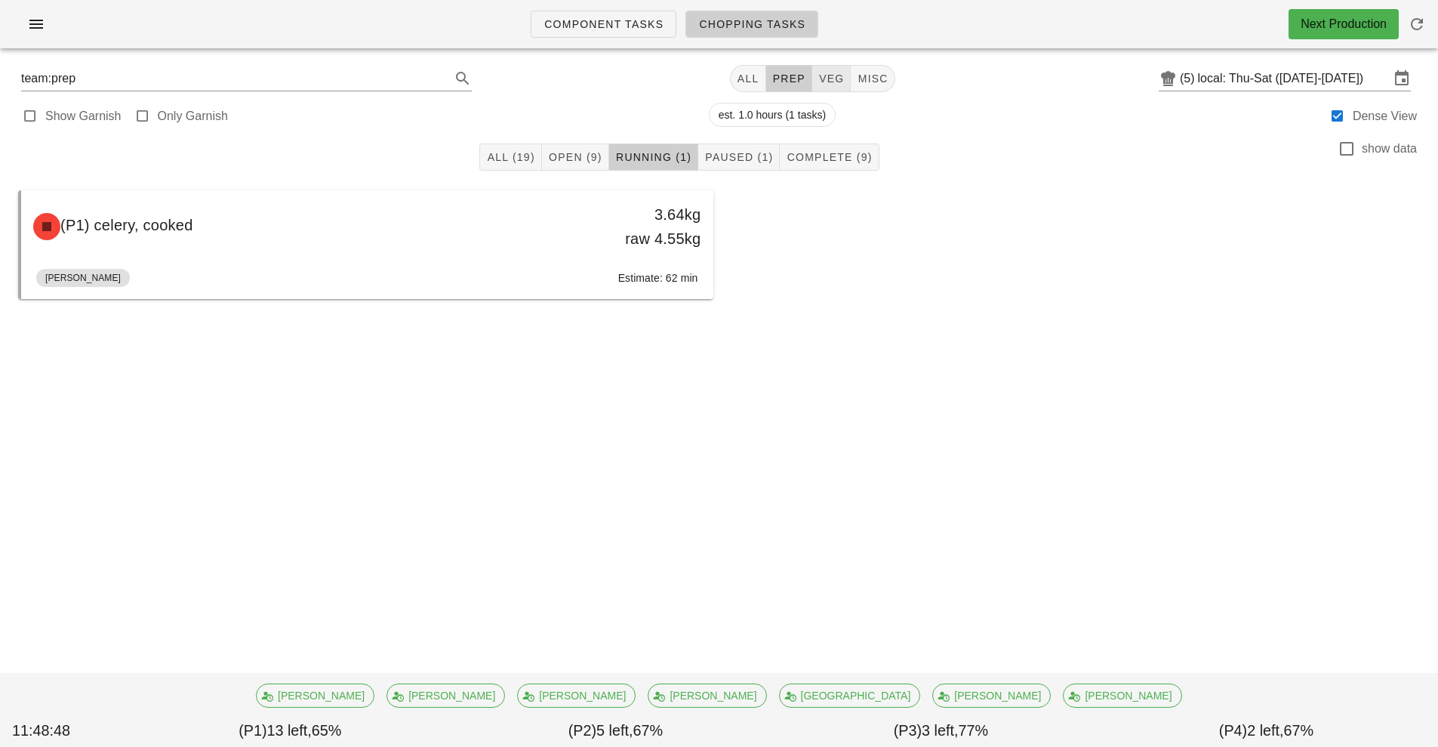
click at [838, 80] on span "veg" at bounding box center [832, 78] width 26 height 12
type input "team:veg"
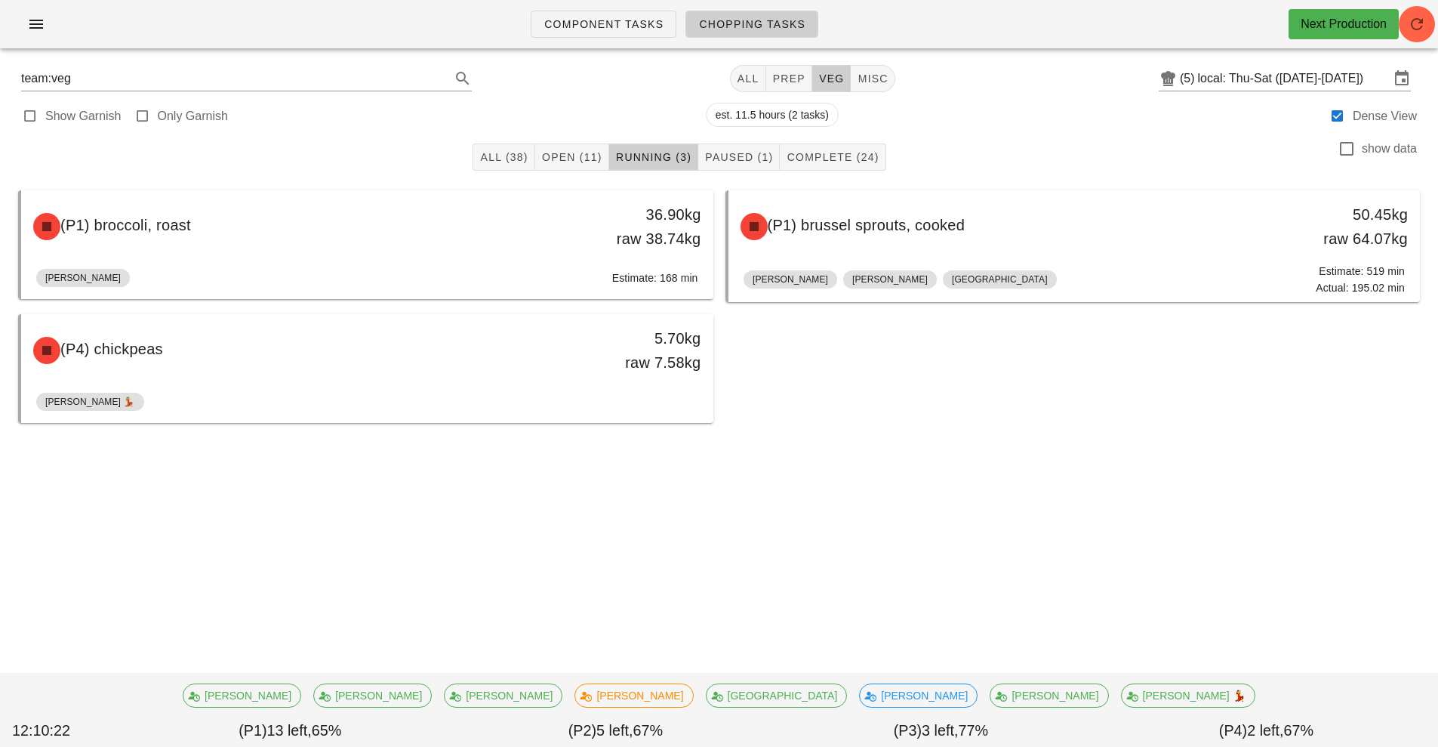
click at [1152, 362] on div "(P1) broccoli, roast 36.90kg raw 38.74kg Nick Estimate: 168 min (P1) brussel sp…" at bounding box center [719, 306] width 1414 height 245
click at [1110, 369] on div "(P1) broccoli, roast 36.90kg raw 38.74kg Nick Estimate: 168 min (P1) brussel sp…" at bounding box center [719, 306] width 1414 height 245
click at [1080, 469] on div at bounding box center [719, 451] width 1414 height 45
click at [619, 27] on span "Component Tasks" at bounding box center [604, 24] width 120 height 12
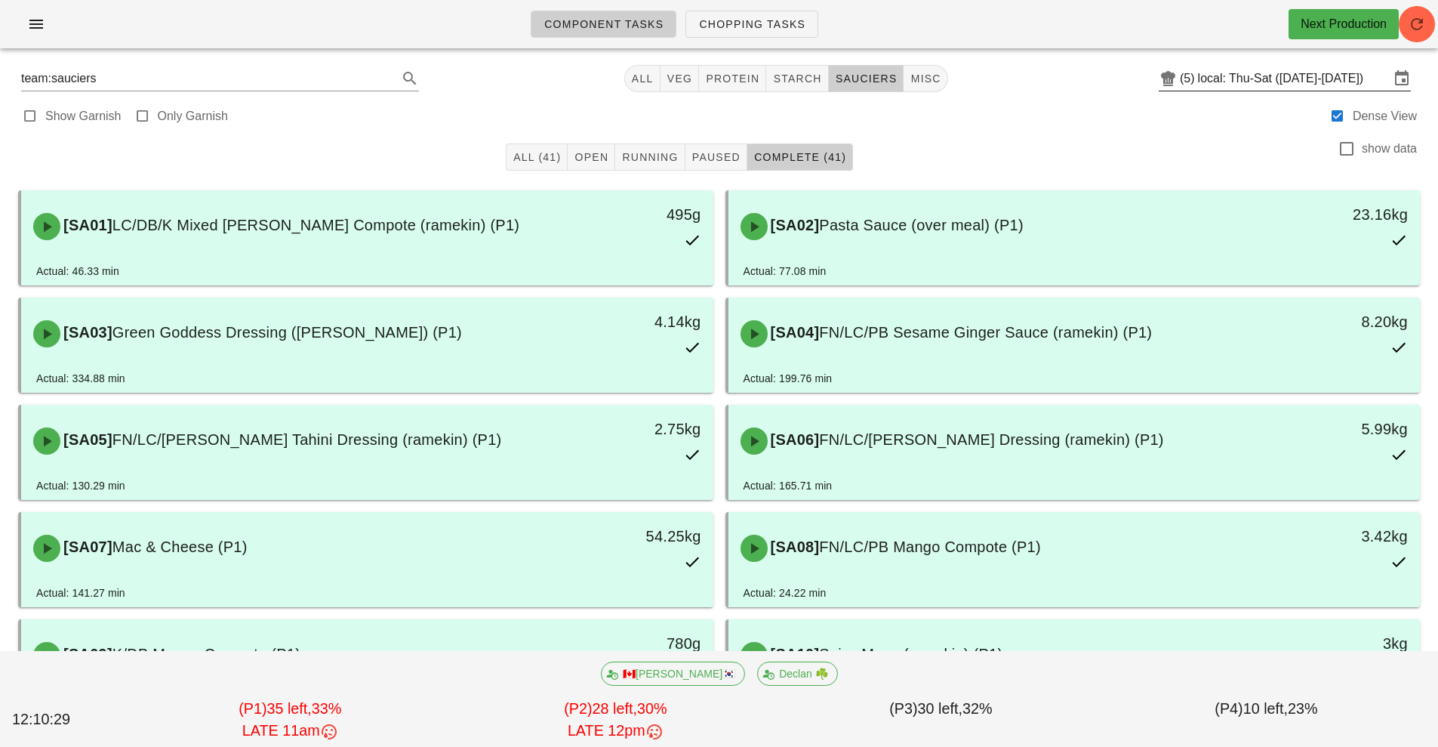
click at [1265, 90] on input "local: Thu-Sat ([DATE]-[DATE])" at bounding box center [1294, 78] width 192 height 24
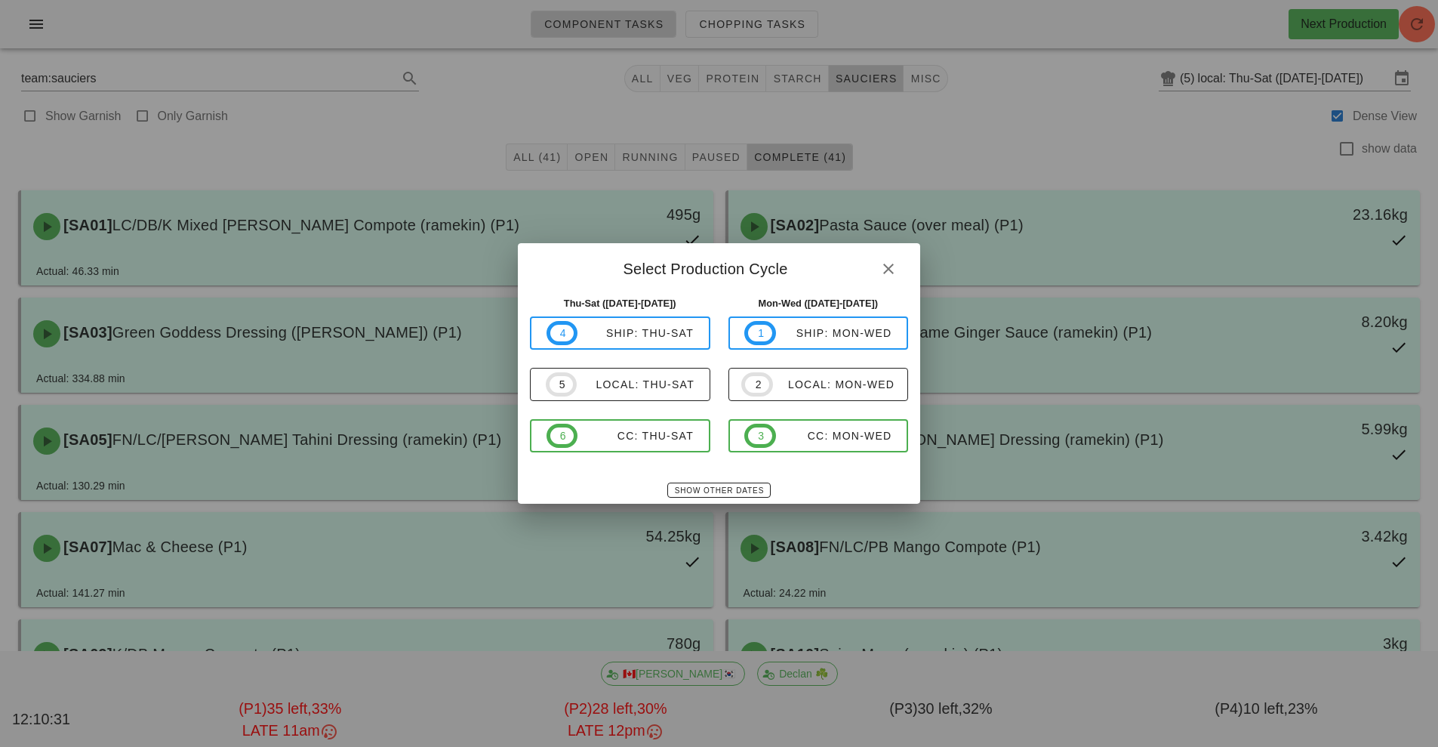
click at [1109, 343] on div at bounding box center [719, 373] width 1438 height 747
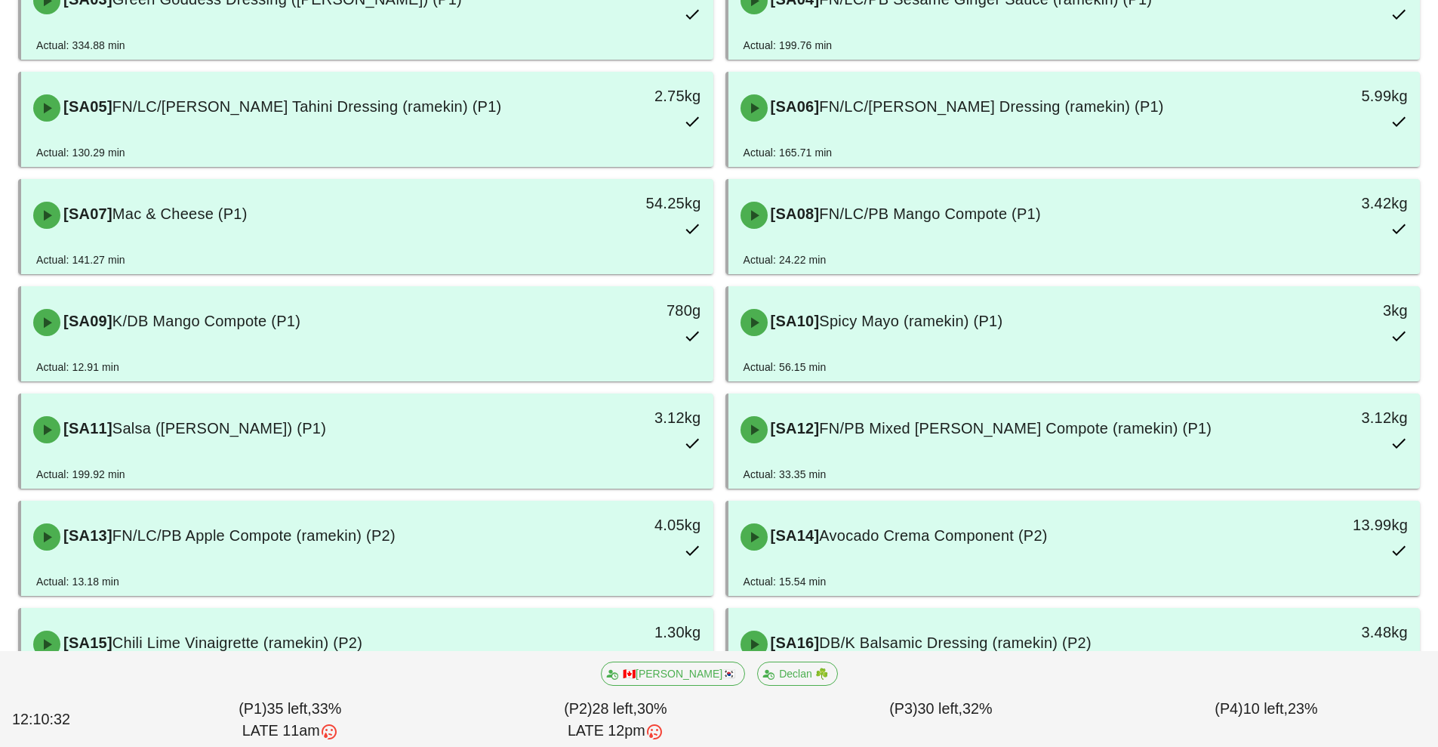
scroll to position [338, 0]
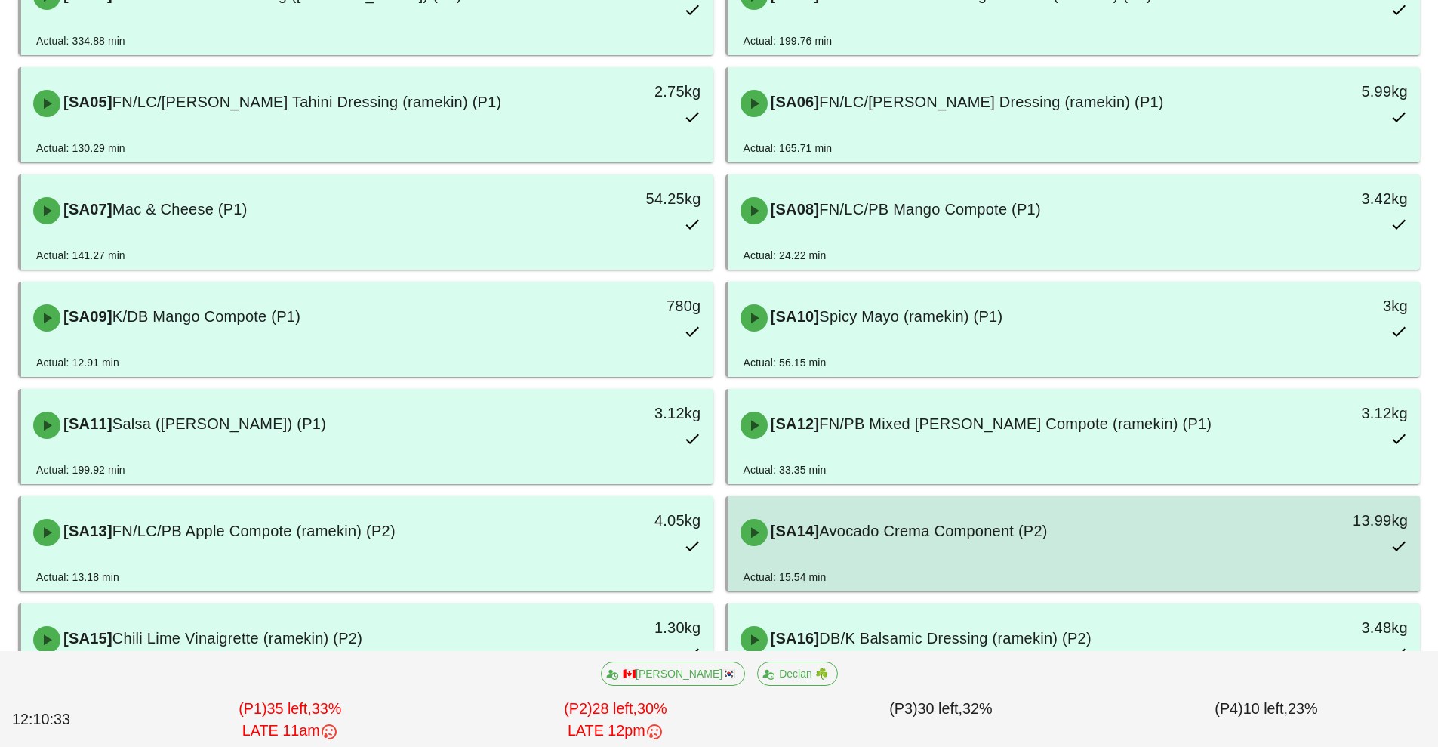
click at [1033, 543] on div "[SA14] Avocado Crema Component (P2)" at bounding box center [989, 532] width 514 height 45
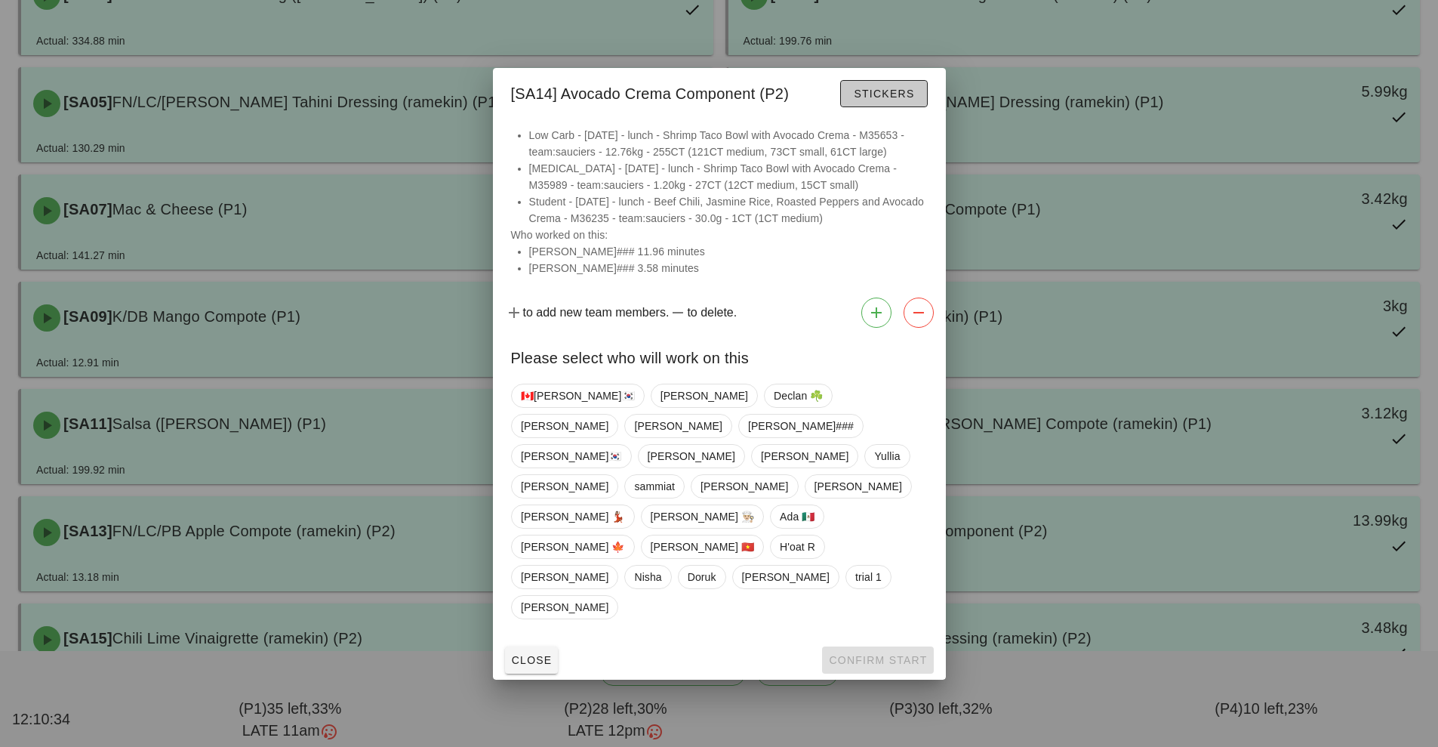
click at [873, 100] on span "Stickers" at bounding box center [883, 94] width 61 height 12
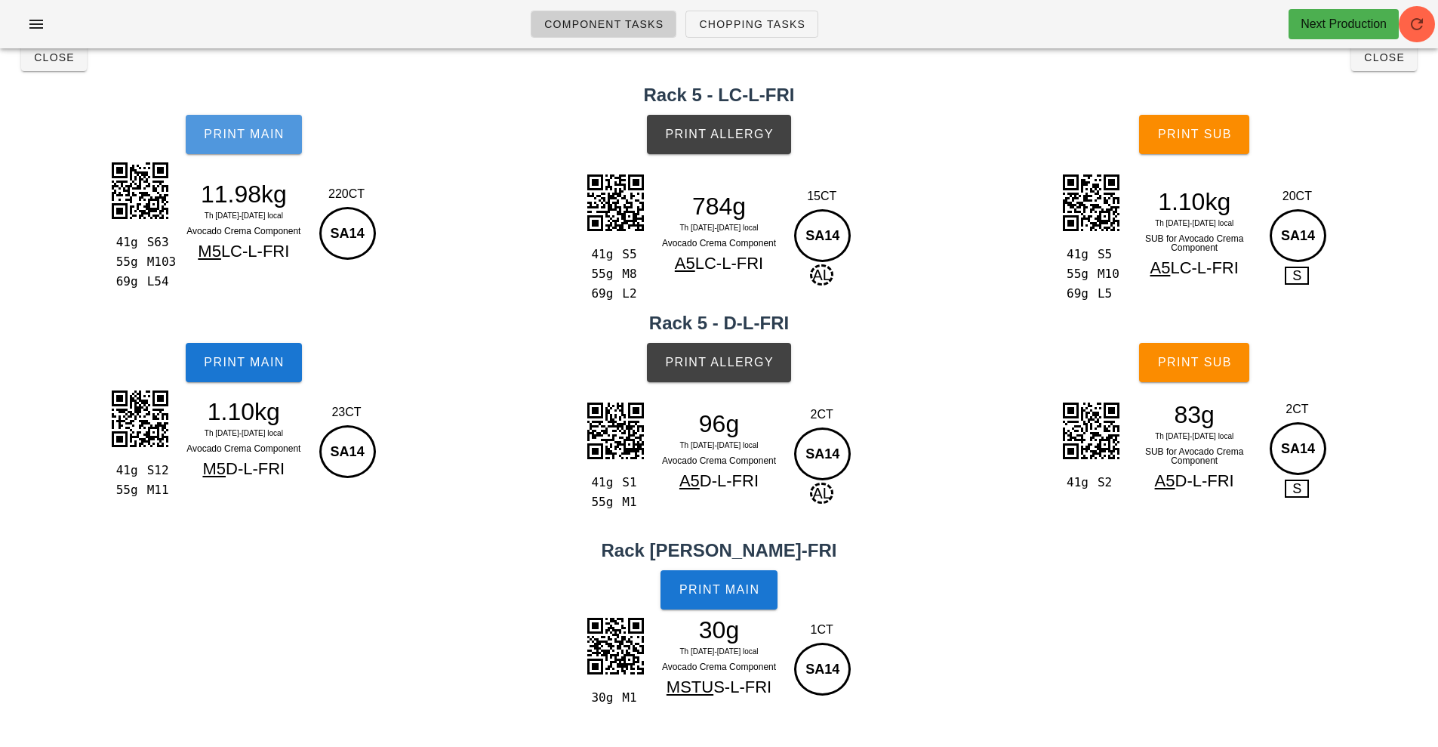
click at [273, 137] on span "Print Main" at bounding box center [244, 135] width 82 height 14
click at [269, 151] on button "Print Main" at bounding box center [244, 134] width 116 height 39
